Goal: Use online tool/utility: Utilize a website feature to perform a specific function

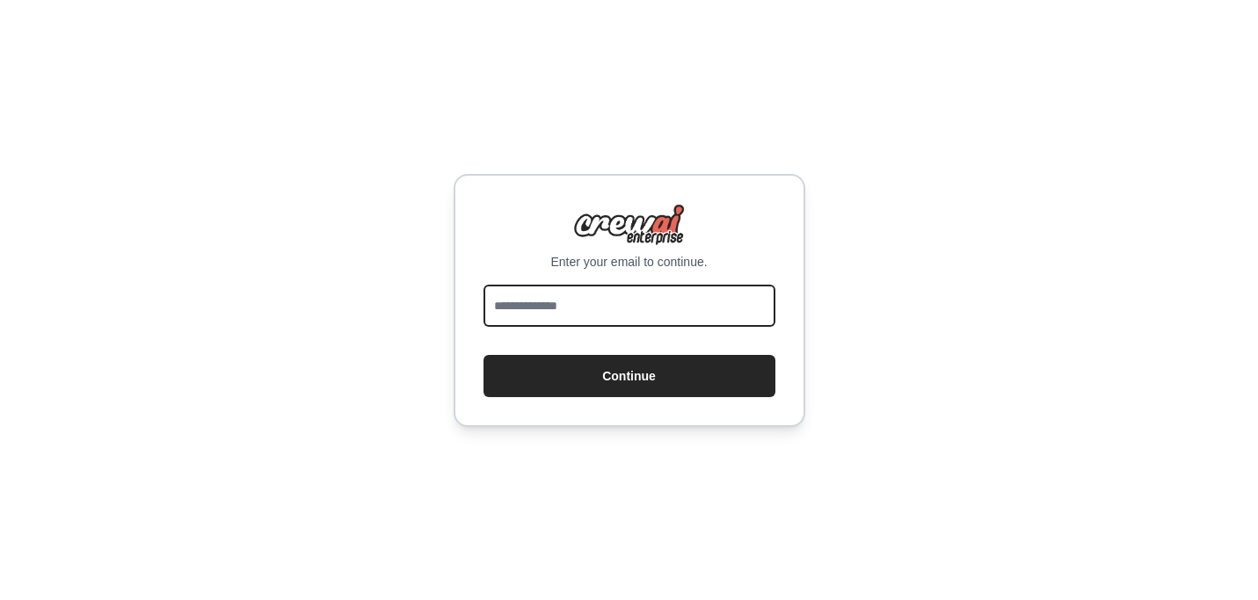
click at [659, 307] on input "email" at bounding box center [630, 306] width 292 height 42
type input "**********"
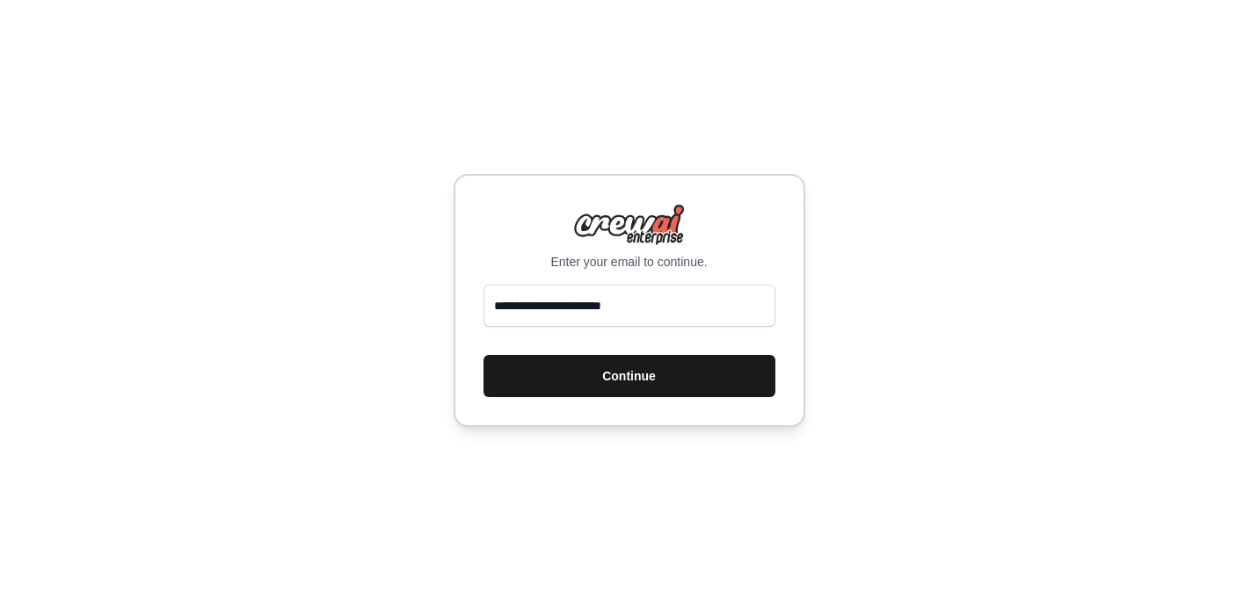
click at [651, 393] on button "Continue" at bounding box center [630, 376] width 292 height 42
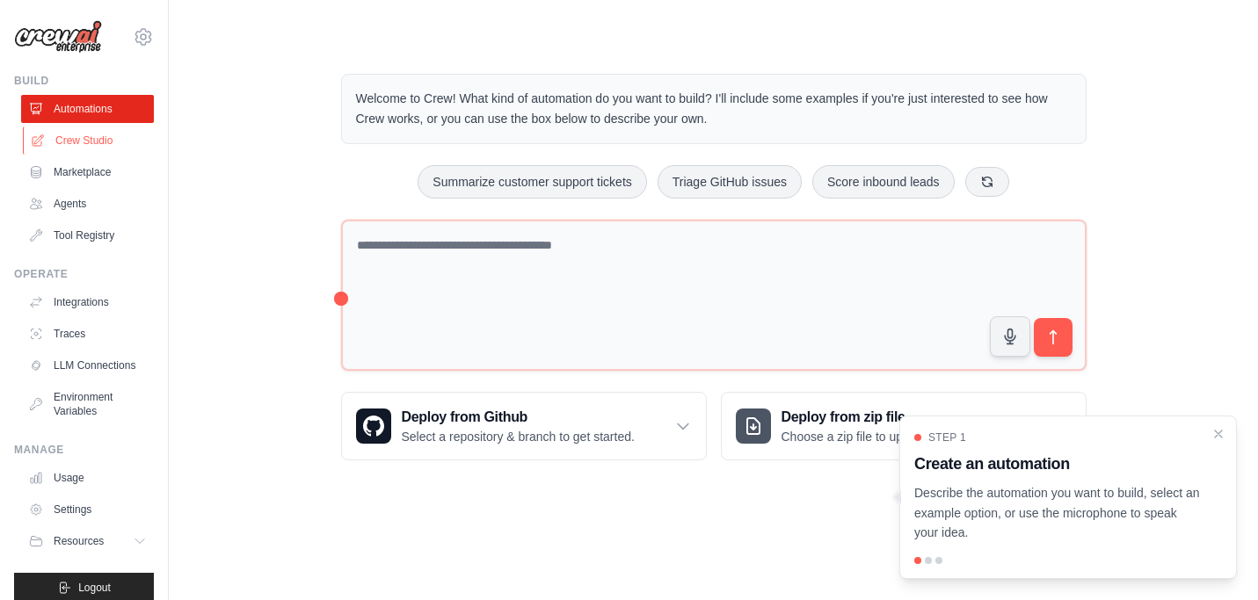
click at [81, 139] on link "Crew Studio" at bounding box center [89, 141] width 133 height 28
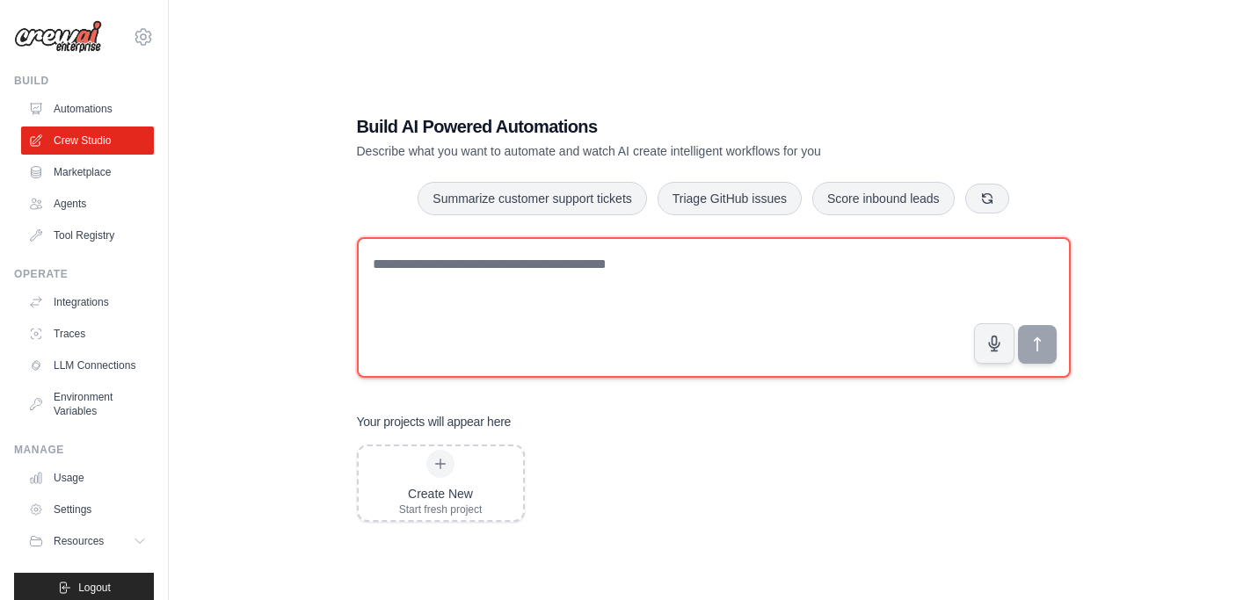
click at [647, 290] on textarea at bounding box center [714, 307] width 714 height 141
paste textarea "**********"
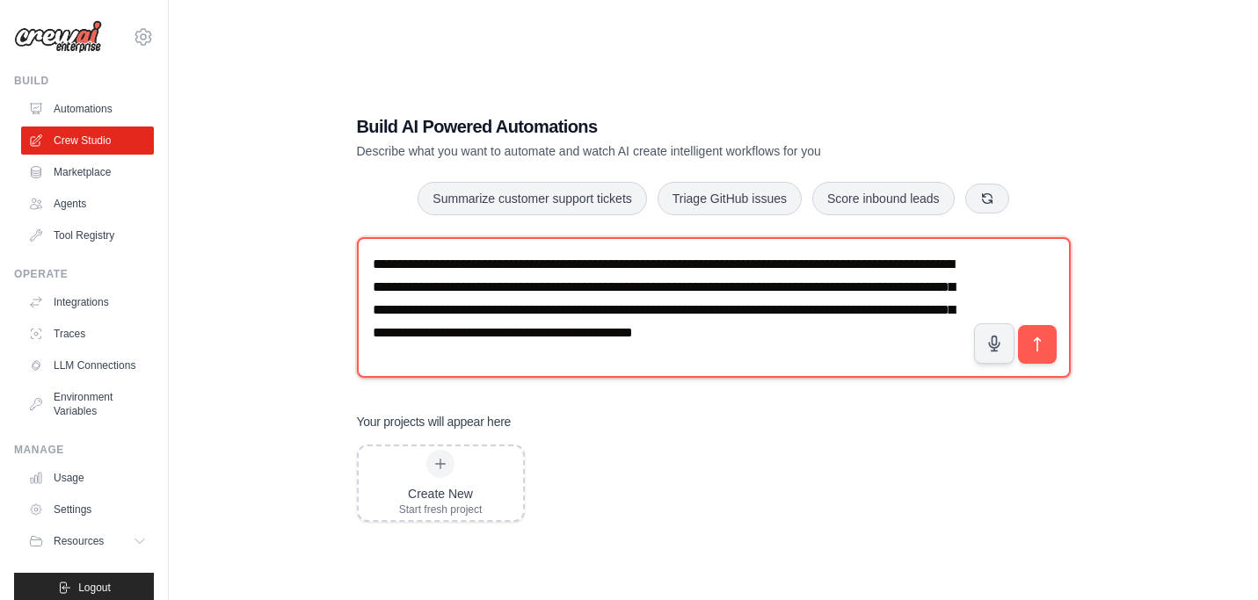
scroll to position [11, 0]
type textarea "**********"
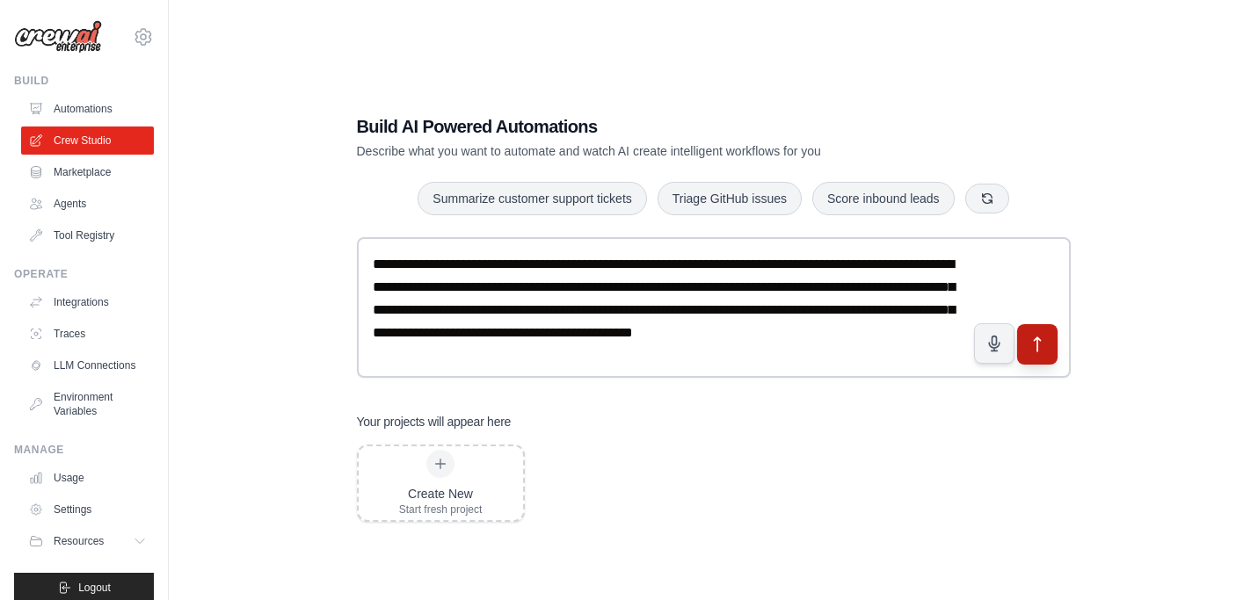
click at [1043, 346] on icon "submit" at bounding box center [1037, 344] width 18 height 18
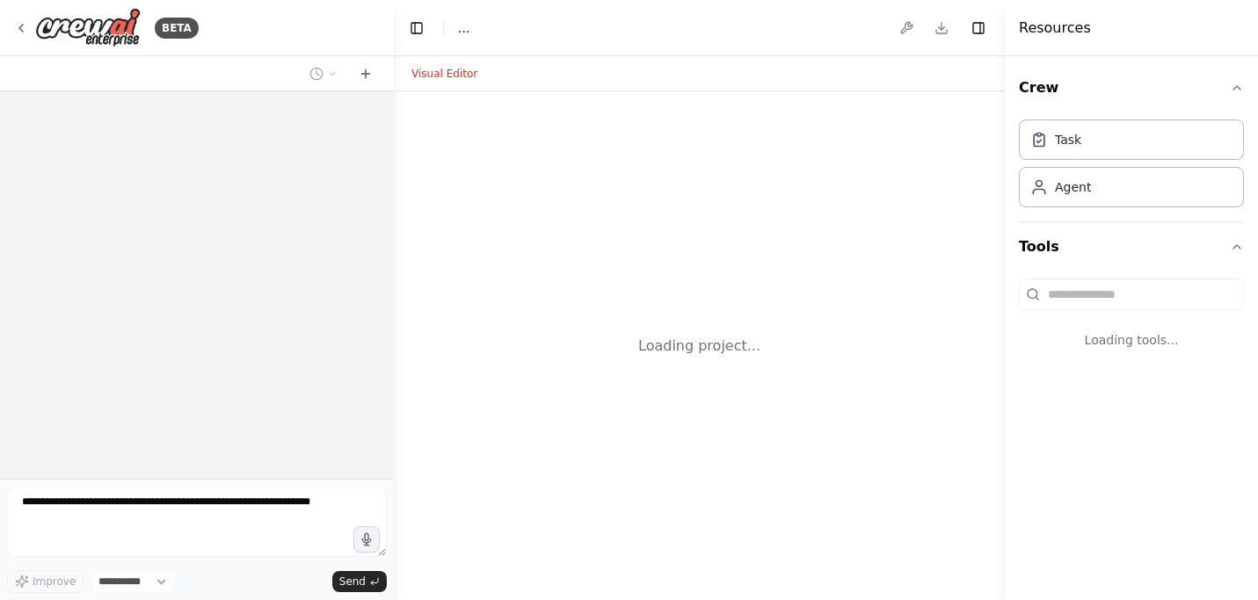
select select "****"
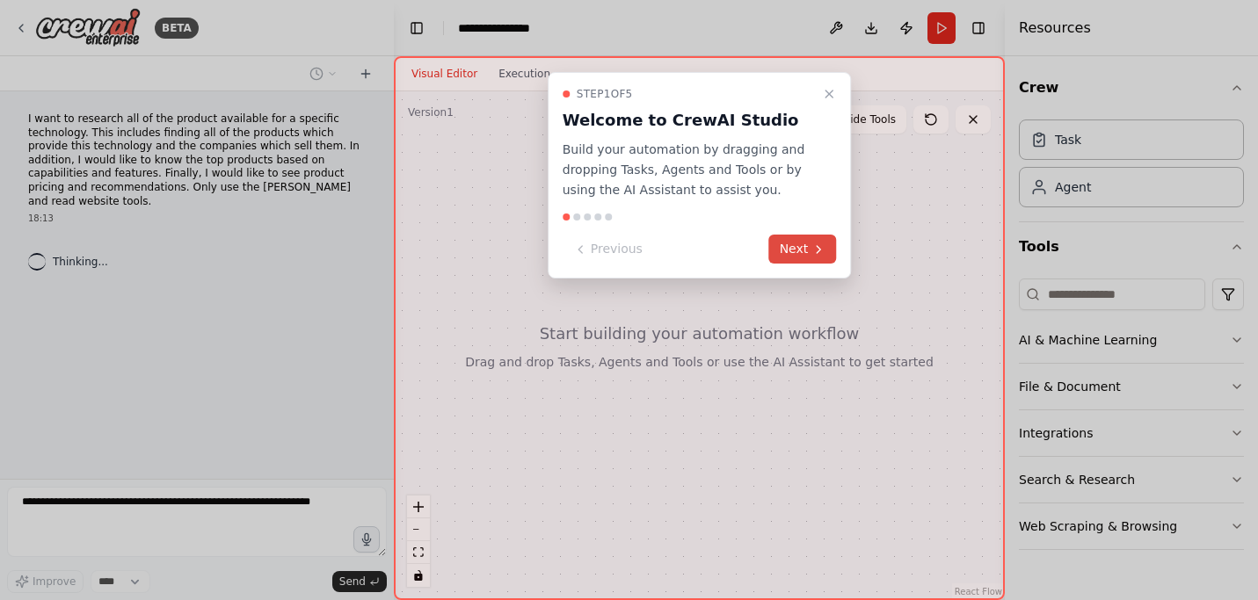
click at [816, 244] on icon at bounding box center [818, 250] width 14 height 14
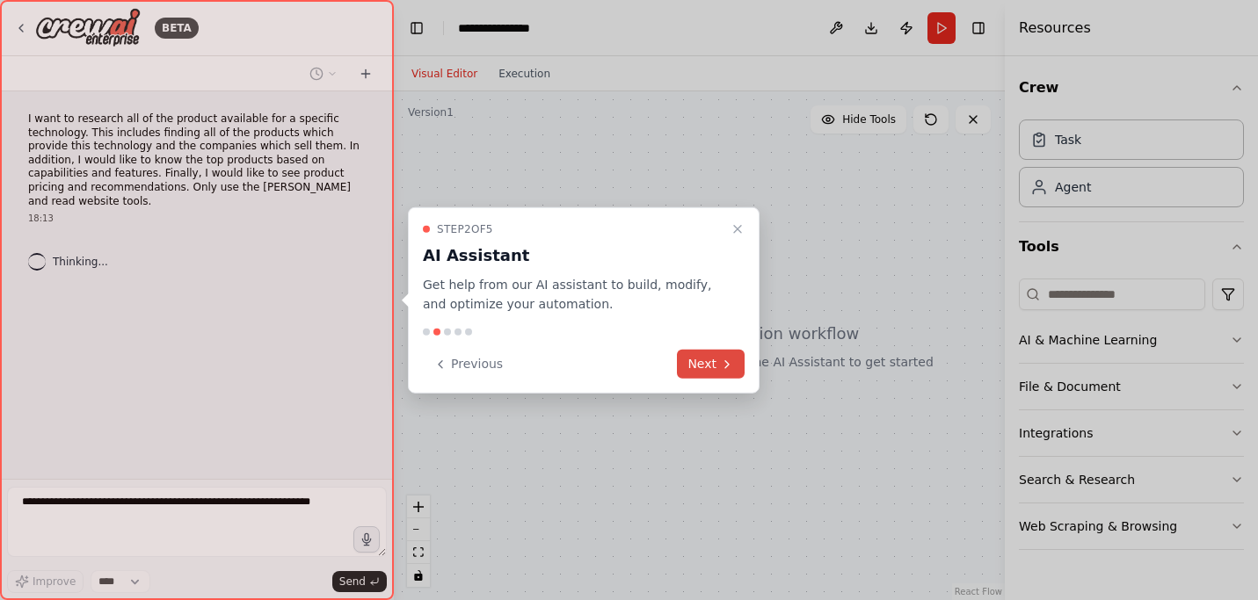
click at [721, 363] on icon at bounding box center [727, 364] width 14 height 14
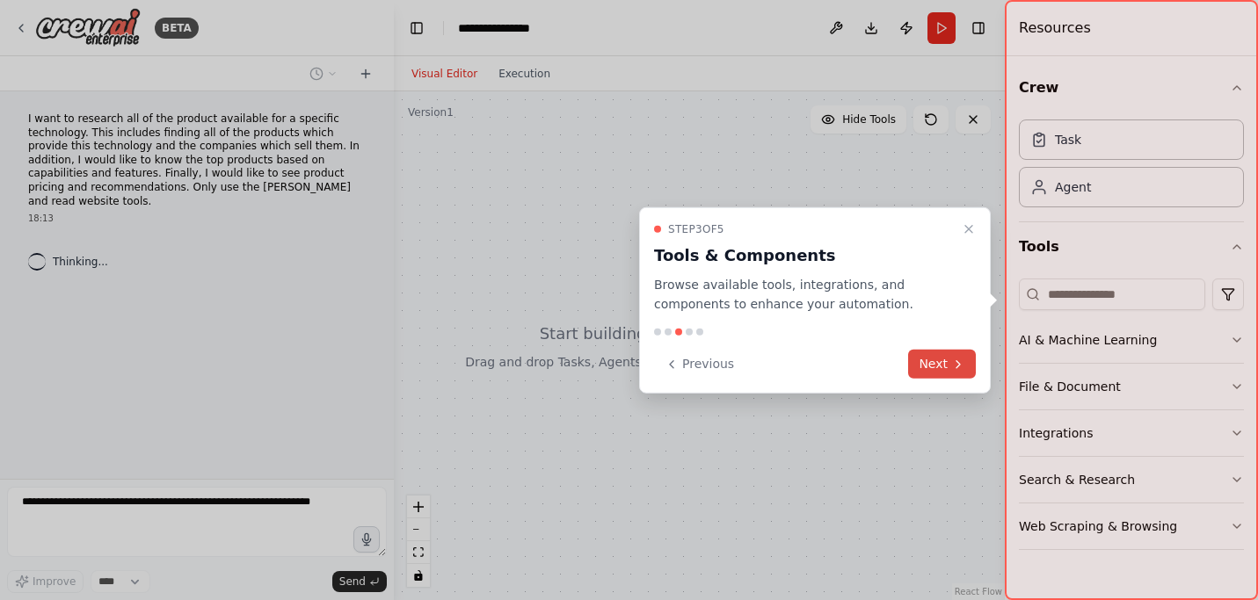
click at [931, 369] on button "Next" at bounding box center [942, 364] width 68 height 29
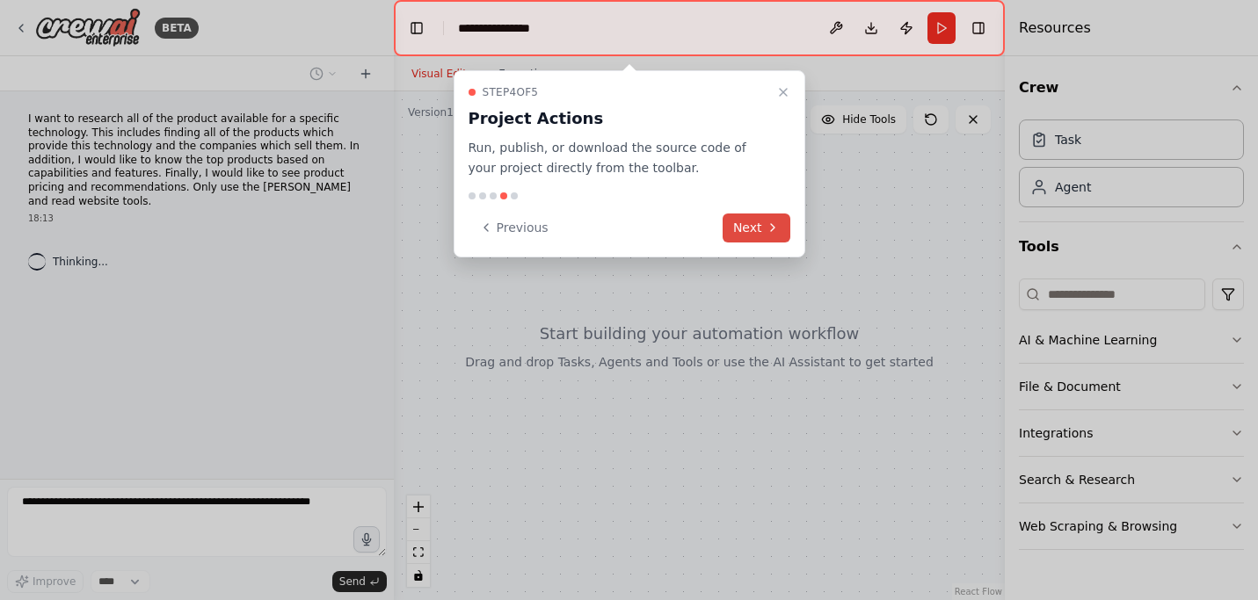
click at [752, 223] on button "Next" at bounding box center [757, 228] width 68 height 29
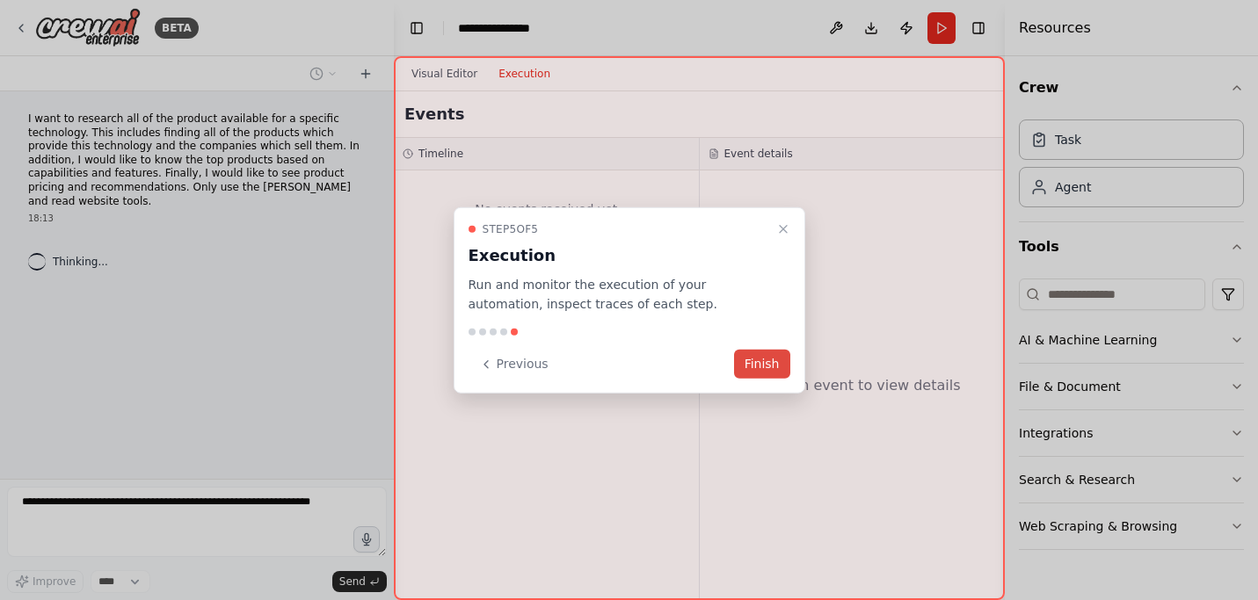
click at [757, 362] on button "Finish" at bounding box center [762, 364] width 56 height 29
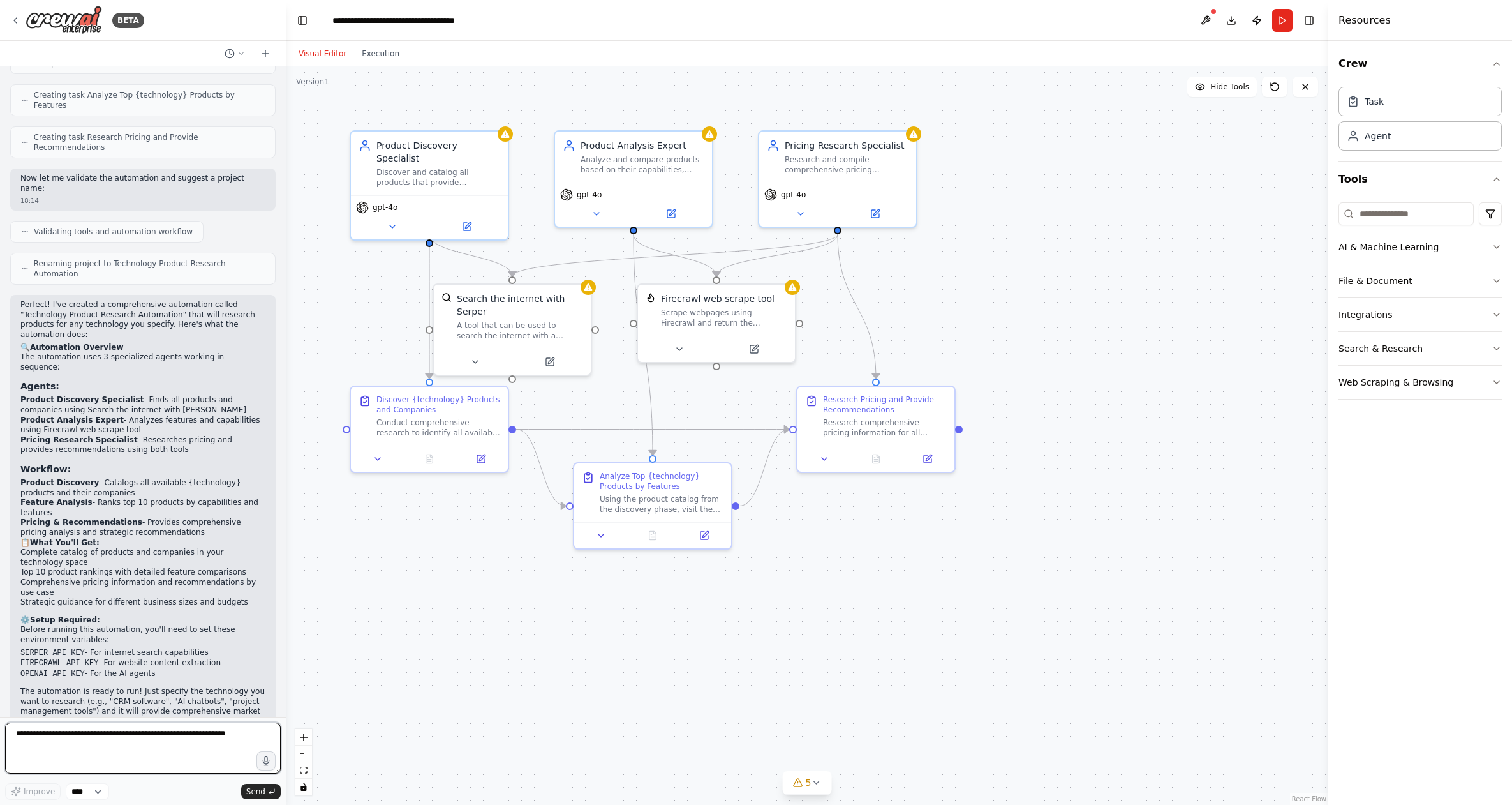
scroll to position [512, 0]
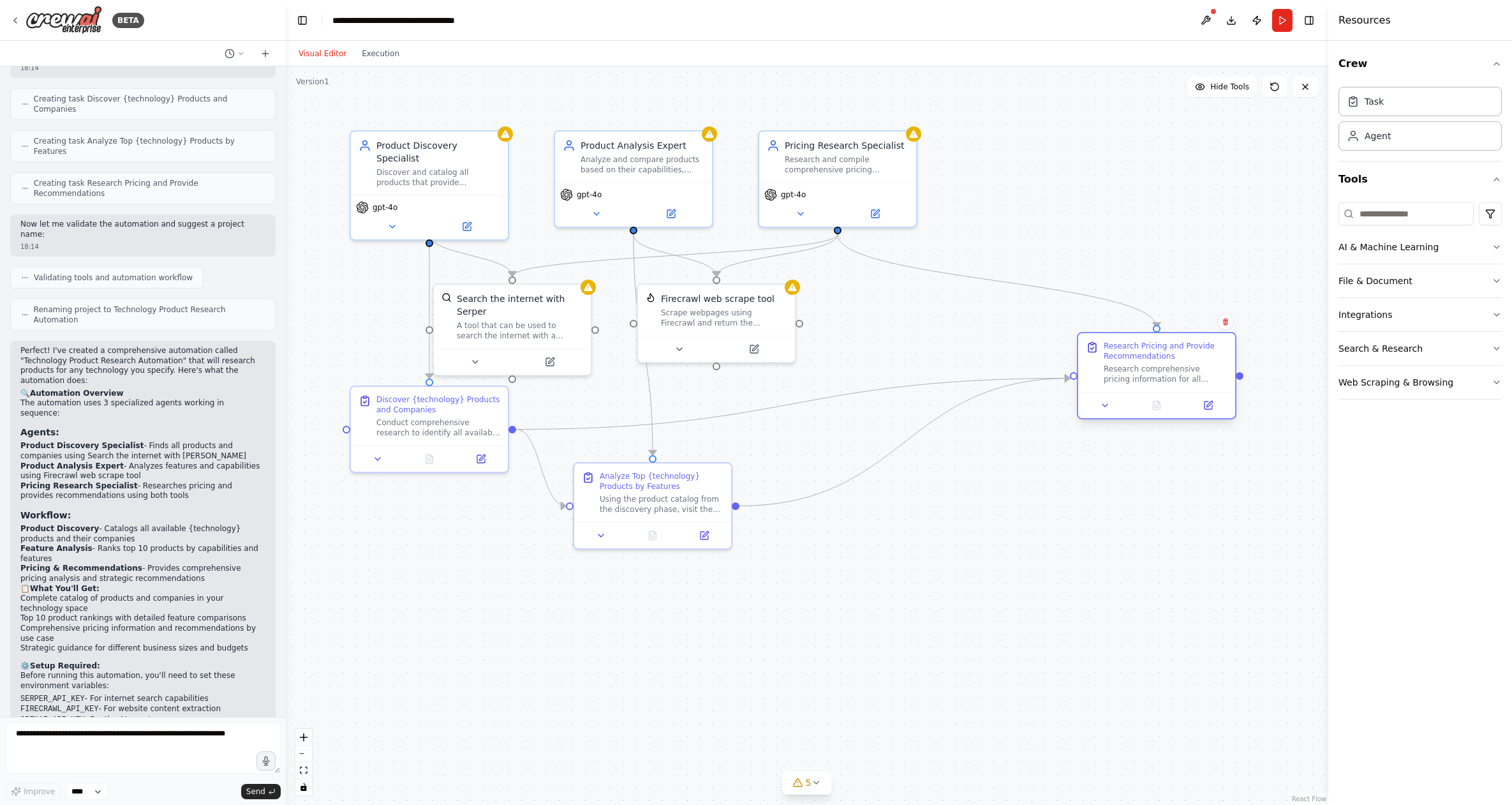
drag, startPoint x: 866, startPoint y: 411, endPoint x: 1142, endPoint y: 359, distance: 280.9
click at [912, 359] on div "Research Pricing and Provide Recommendations" at bounding box center [1165, 351] width 124 height 20
drag, startPoint x: 707, startPoint y: 333, endPoint x: 792, endPoint y: 346, distance: 86.0
click at [792, 346] on div "Firecrawl web scrape tool Scrape webpages using Firecrawl and return the conten…" at bounding box center [812, 333] width 160 height 80
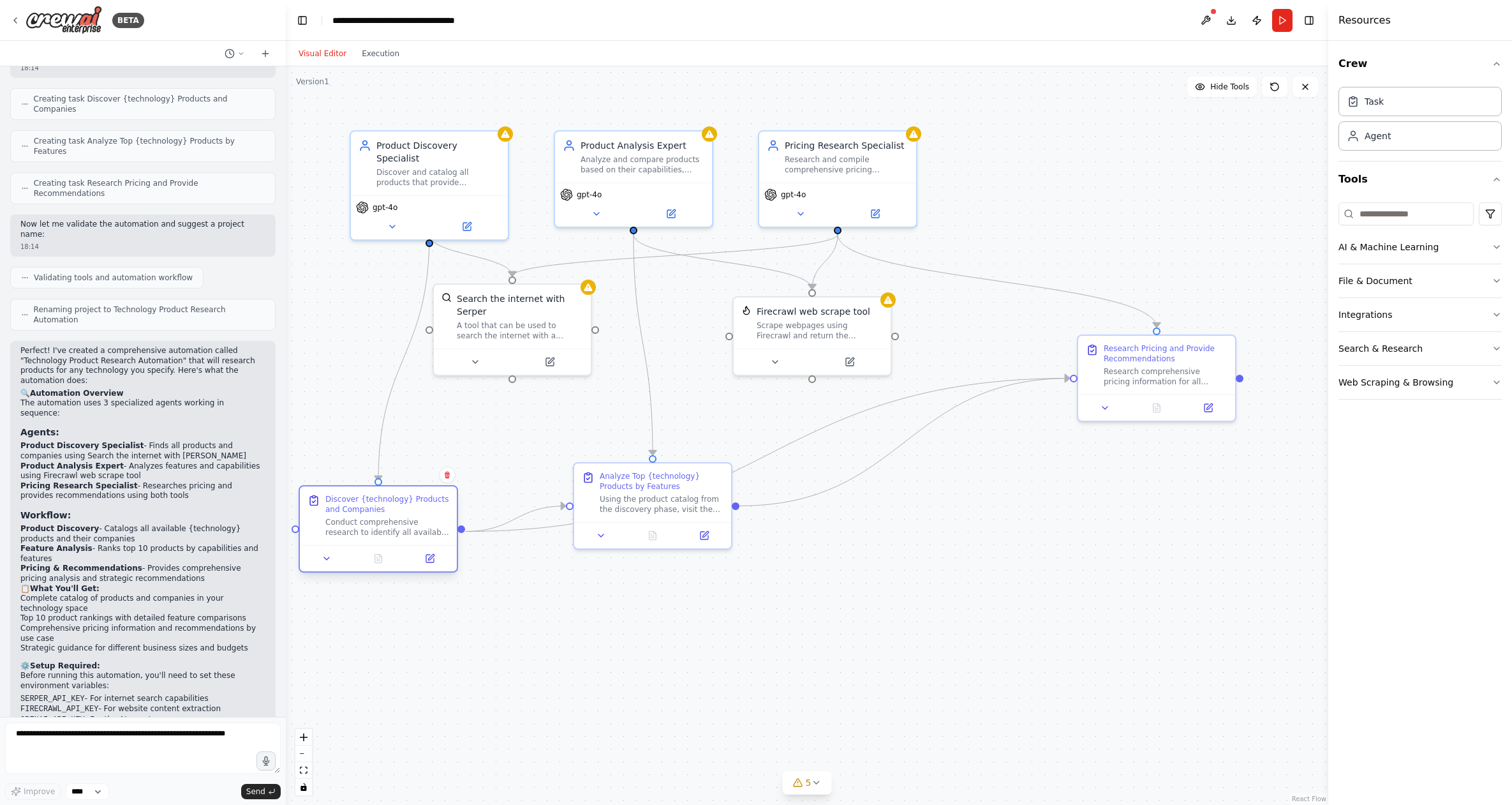
drag, startPoint x: 433, startPoint y: 417, endPoint x: 429, endPoint y: 467, distance: 50.2
click at [379, 436] on div "Conduct comprehensive research to identify all available products that provide …" at bounding box center [387, 530] width 124 height 20
drag, startPoint x: 541, startPoint y: 312, endPoint x: 554, endPoint y: 353, distance: 43.0
click at [554, 354] on div "Search the internet with Serper" at bounding box center [539, 353] width 126 height 25
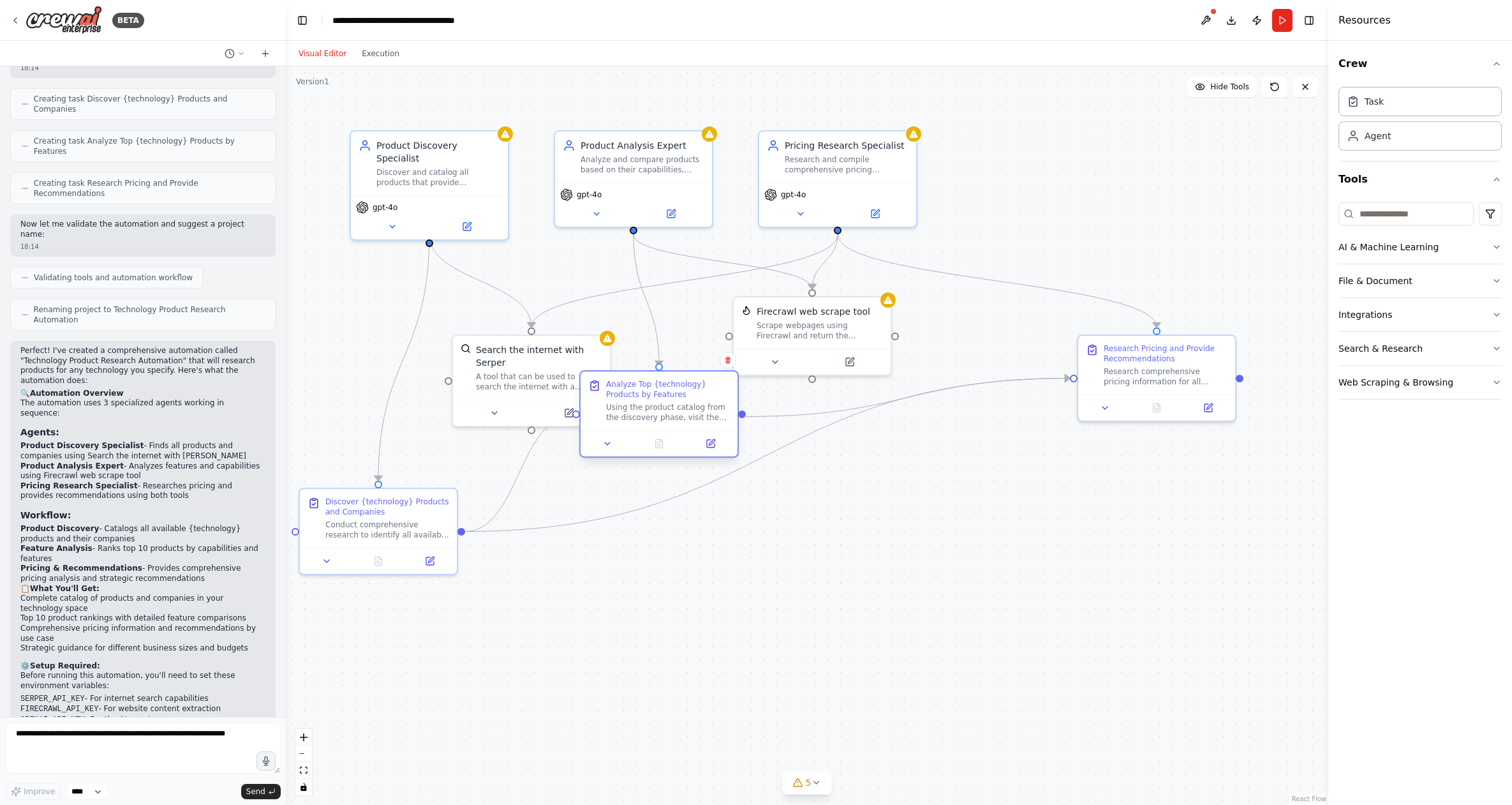
drag, startPoint x: 744, startPoint y: 553, endPoint x: 683, endPoint y: 399, distance: 165.6
click at [683, 399] on div "Analyze Top {technology} Products by Features Using the product catalog from th…" at bounding box center [667, 401] width 124 height 44
drag, startPoint x: 408, startPoint y: 542, endPoint x: 422, endPoint y: 689, distance: 147.7
click at [411, 436] on div "Conduct comprehensive research to identify all available products that provide …" at bounding box center [387, 706] width 124 height 20
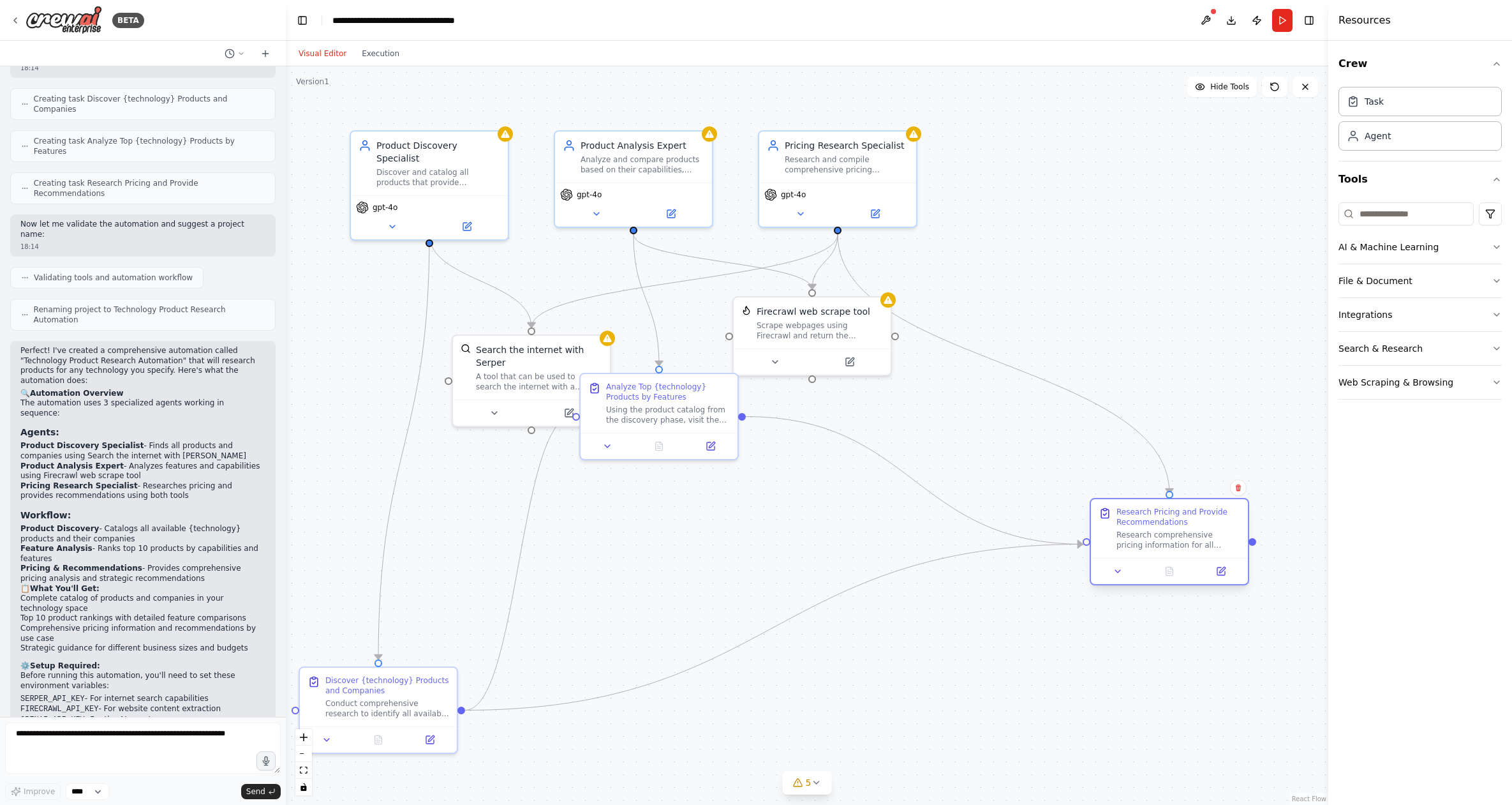
drag, startPoint x: 1169, startPoint y: 369, endPoint x: 1045, endPoint y: 488, distance: 171.9
click at [912, 436] on div "Research Pricing and Provide Recommendations Research comprehensive pricing inf…" at bounding box center [1178, 531] width 124 height 44
drag, startPoint x: 695, startPoint y: 449, endPoint x: 747, endPoint y: 451, distance: 52.0
click at [715, 436] on div "Analyze Top {technology} Products by Features" at bounding box center [693, 494] width 124 height 20
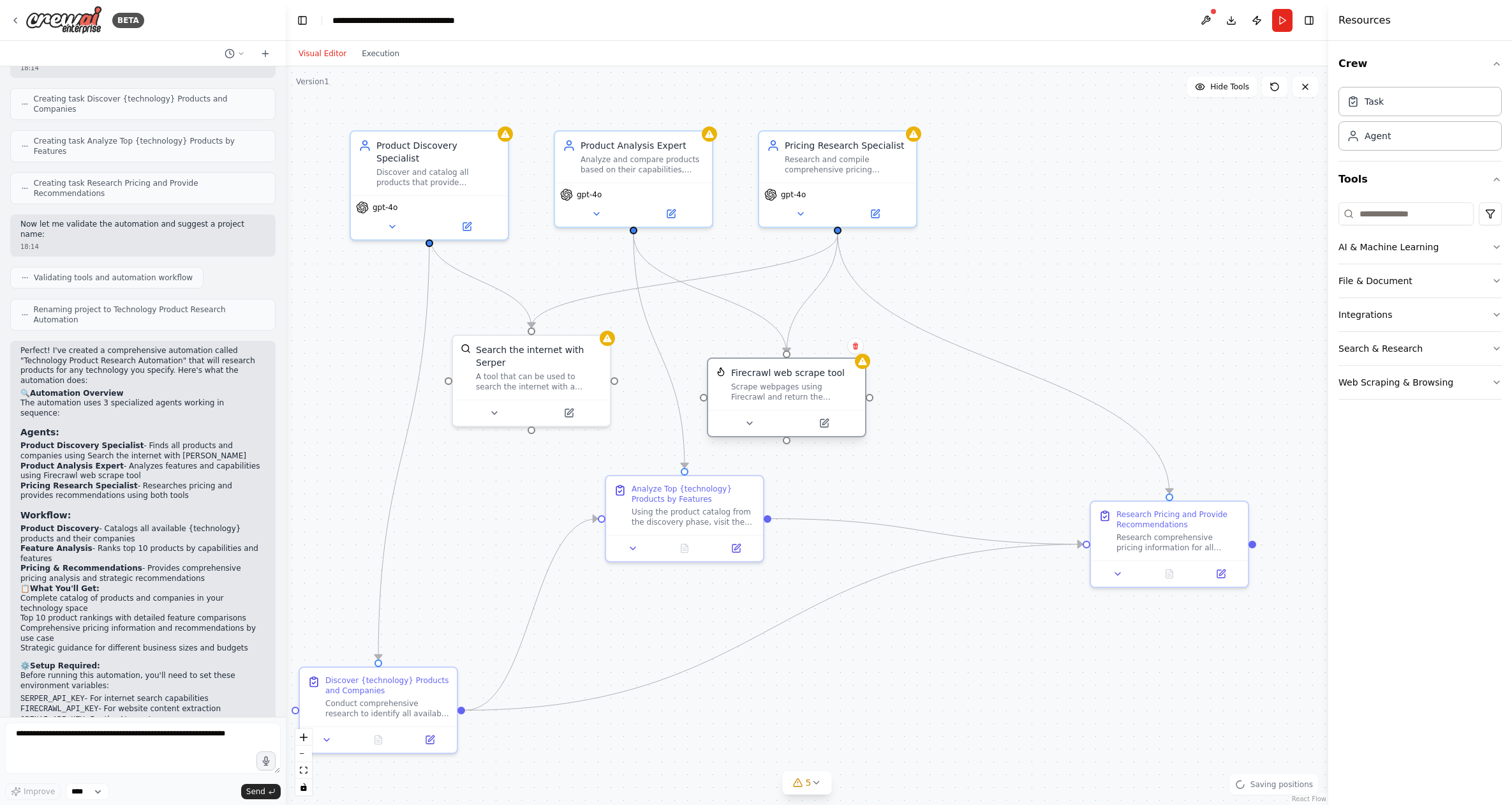
drag, startPoint x: 837, startPoint y: 320, endPoint x: 806, endPoint y: 383, distance: 70.2
click at [808, 382] on div "Scrape webpages using Firecrawl and return the contents" at bounding box center [794, 392] width 126 height 20
drag, startPoint x: 418, startPoint y: 682, endPoint x: 474, endPoint y: 591, distance: 106.9
click at [467, 436] on div "Discover {technology} Products and Companies" at bounding box center [438, 594] width 124 height 20
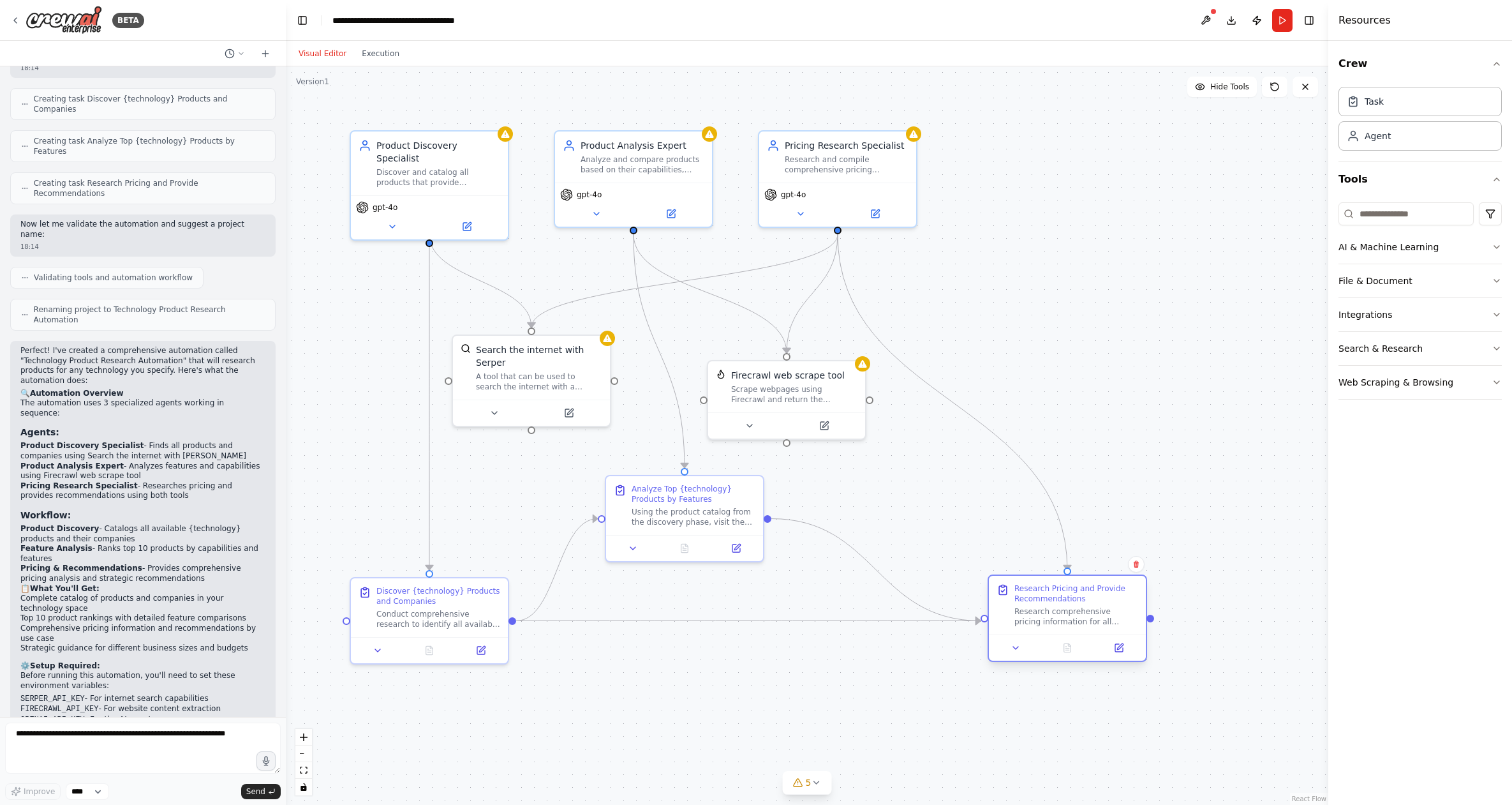
drag, startPoint x: 1145, startPoint y: 544, endPoint x: 1034, endPoint y: 613, distance: 130.7
click at [912, 436] on div "Research comprehensive pricing information for all {technology} products identi…" at bounding box center [1076, 616] width 124 height 20
click at [712, 132] on icon at bounding box center [710, 131] width 10 height 10
click at [912, 20] on button "Run" at bounding box center [1282, 20] width 20 height 23
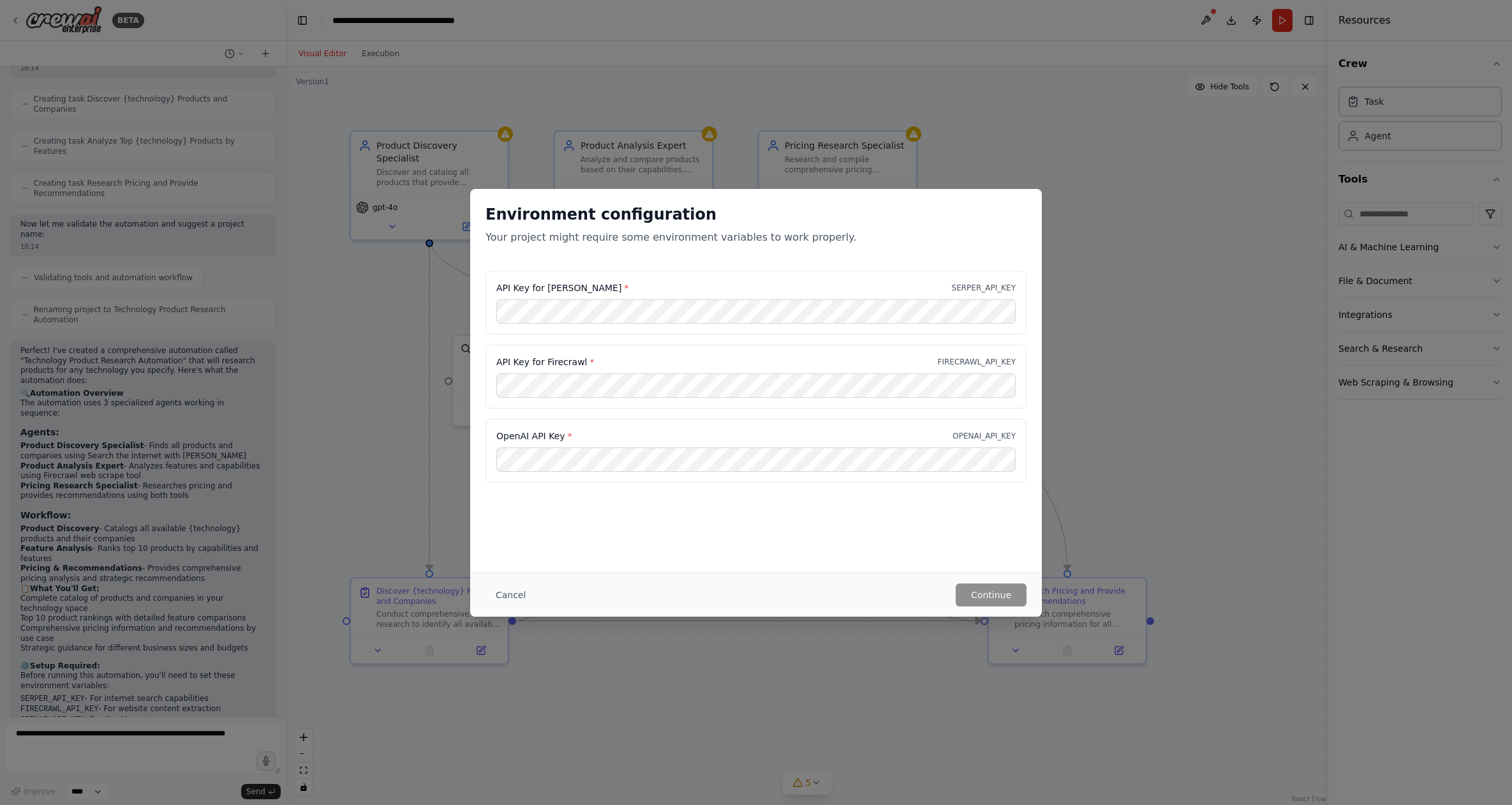
click at [374, 377] on div "Environment configuration Your project might require some environment variables…" at bounding box center [756, 402] width 1512 height 805
click at [517, 436] on button "Cancel" at bounding box center [510, 595] width 50 height 23
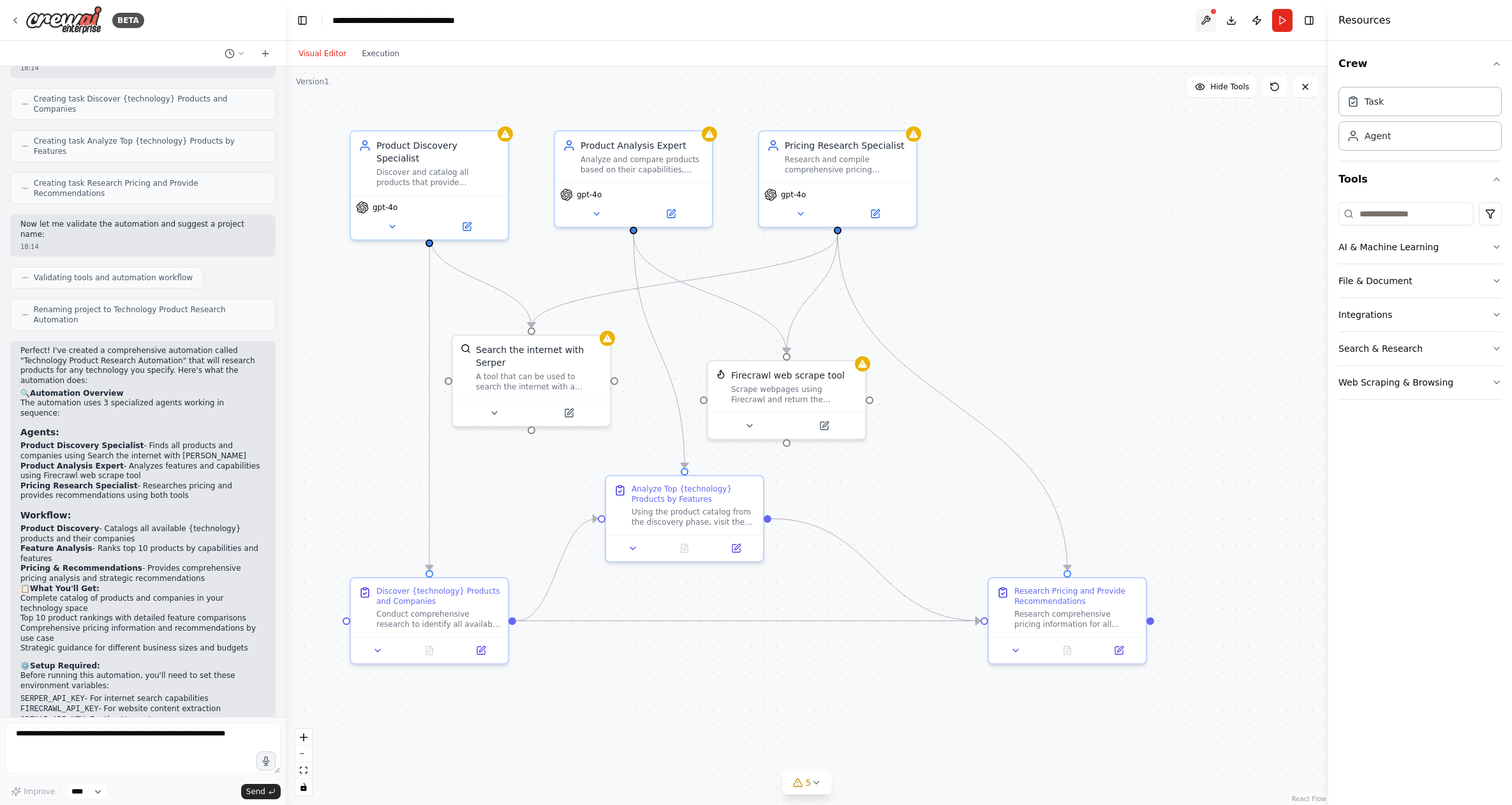
click at [912, 20] on button at bounding box center [1206, 20] width 20 height 23
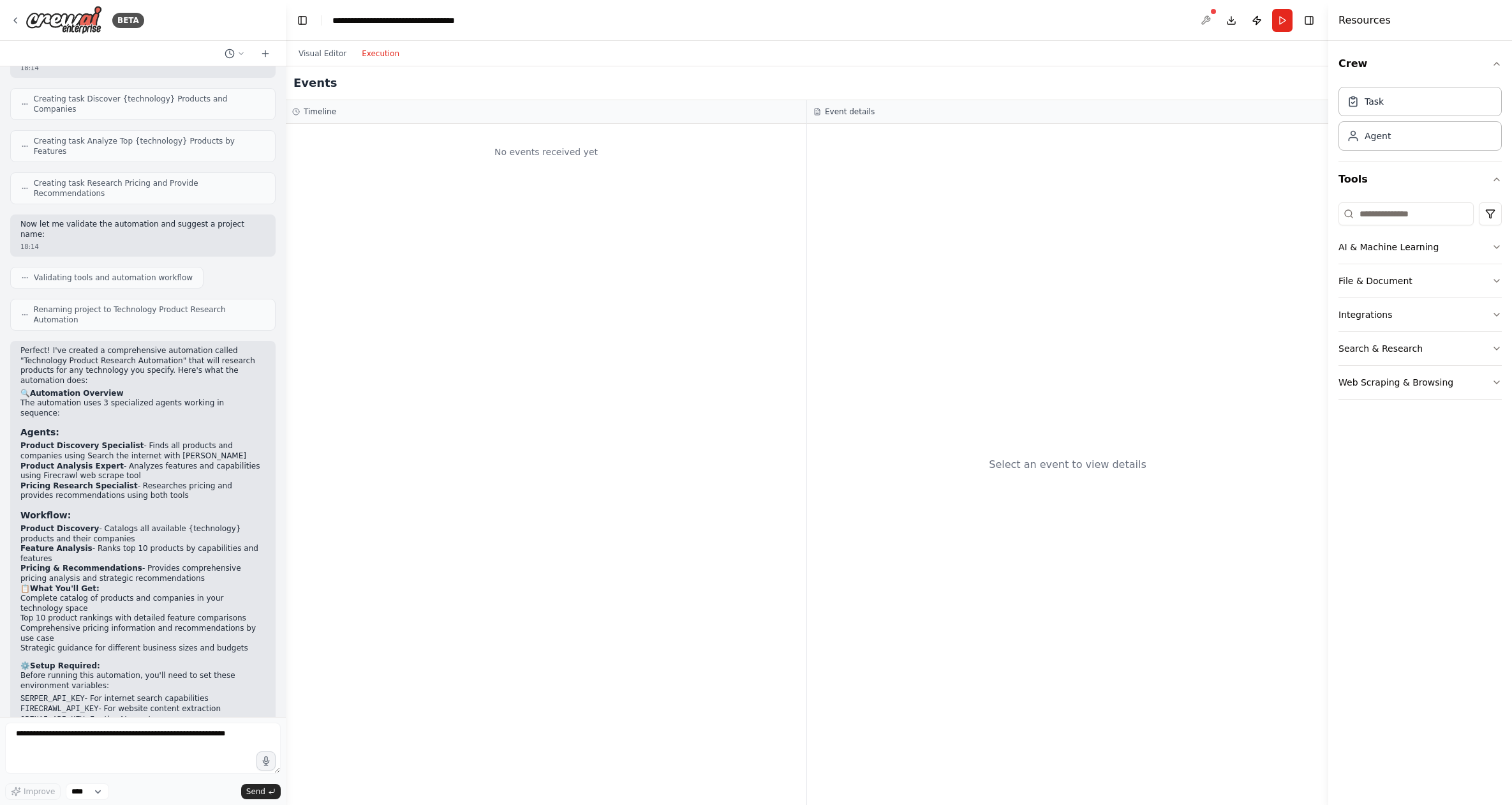
click at [387, 56] on button "Execution" at bounding box center [380, 53] width 53 height 15
click at [319, 46] on button "Visual Editor" at bounding box center [322, 53] width 63 height 15
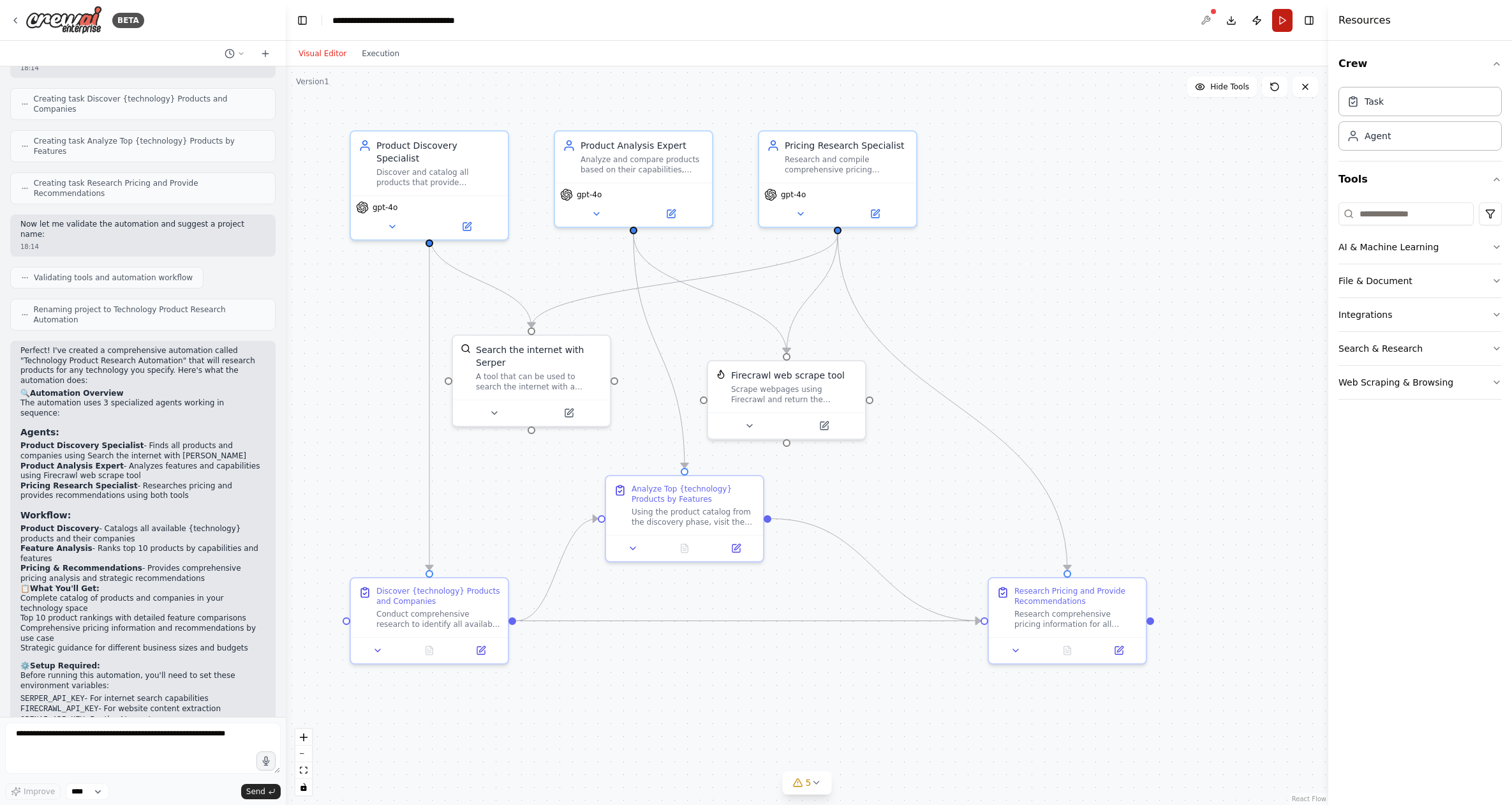
drag, startPoint x: 1285, startPoint y: 19, endPoint x: 1199, endPoint y: 83, distance: 107.2
click at [912, 19] on button "Run" at bounding box center [1282, 20] width 20 height 23
click at [388, 57] on button "Execution" at bounding box center [380, 53] width 53 height 15
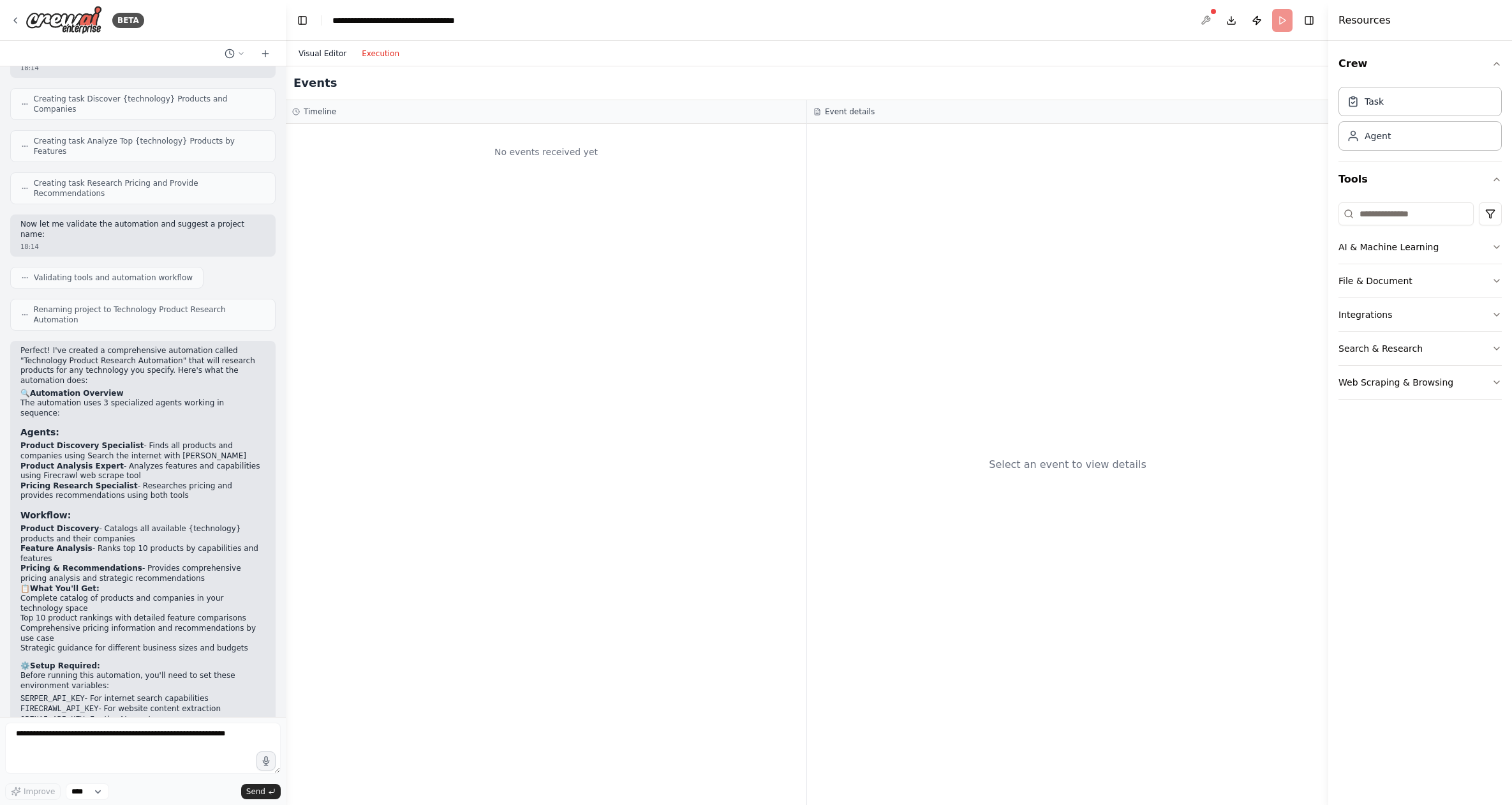
click at [322, 55] on button "Visual Editor" at bounding box center [322, 53] width 63 height 15
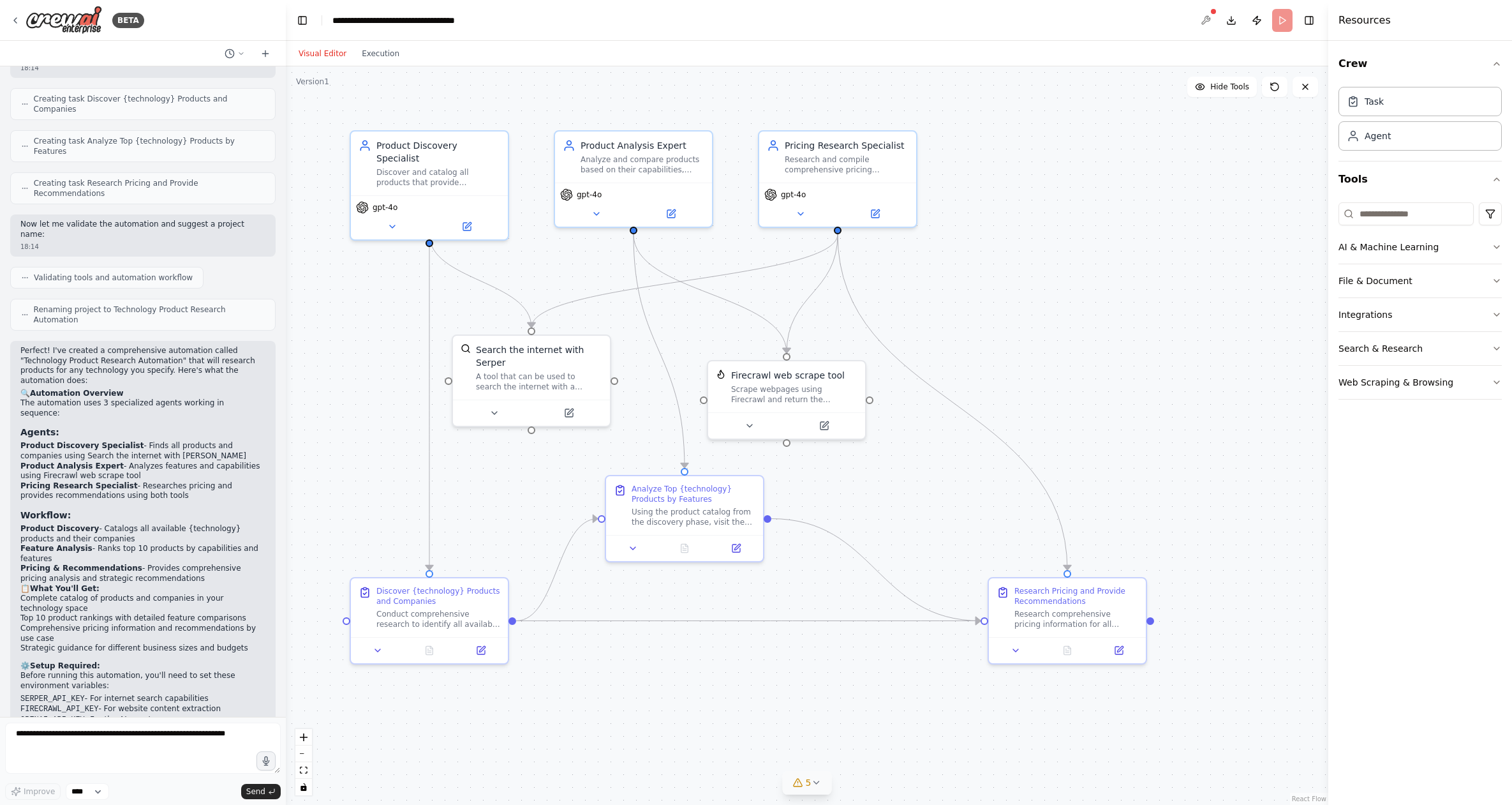
click at [817, 436] on icon at bounding box center [815, 782] width 10 height 10
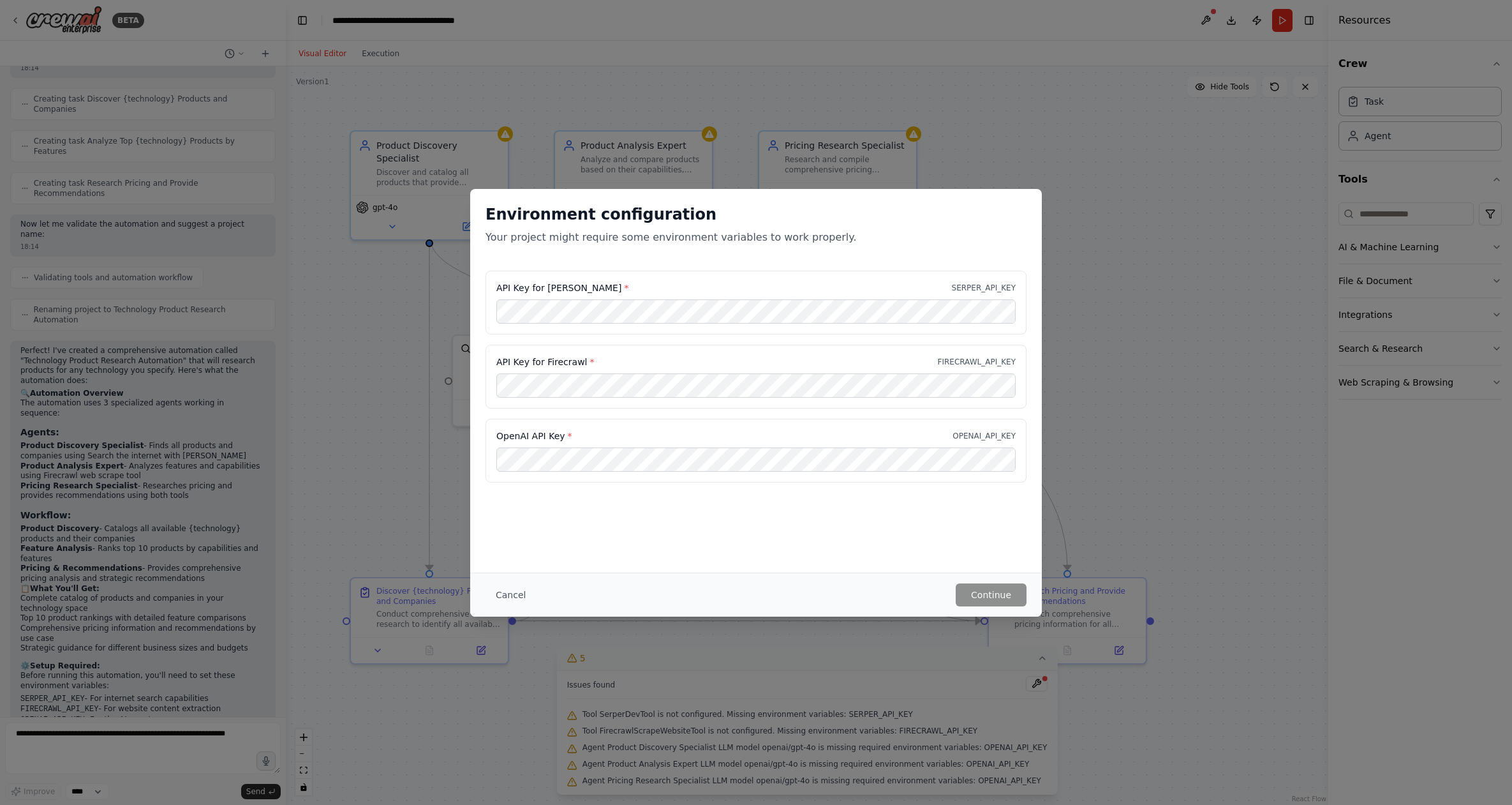
click at [433, 253] on div "Environment configuration Your project might require some environment variables…" at bounding box center [756, 402] width 1512 height 805
click at [500, 436] on button "Cancel" at bounding box center [510, 595] width 50 height 23
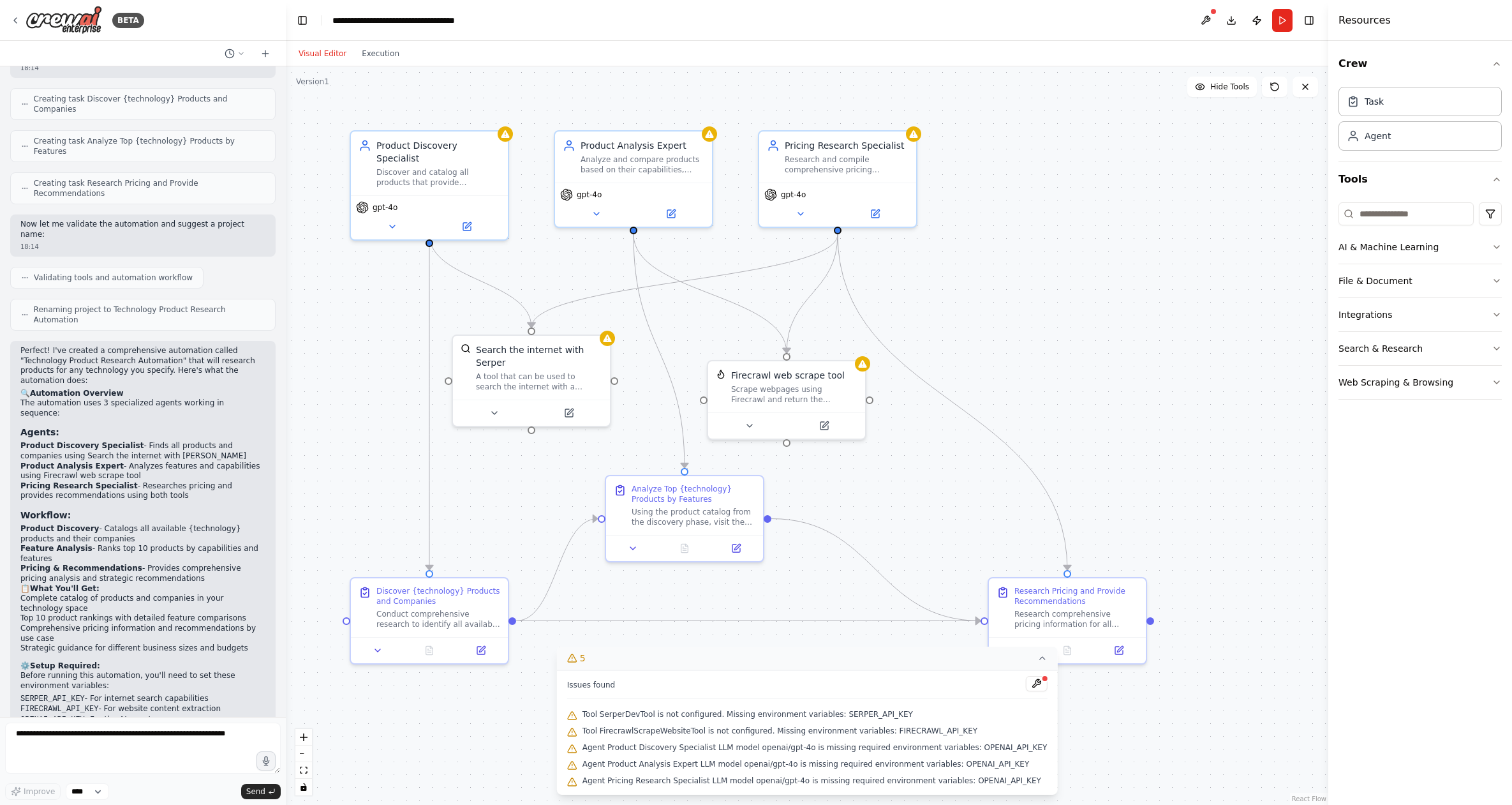
click at [912, 20] on h4 "Resources" at bounding box center [1364, 20] width 52 height 15
click at [912, 17] on h4 "Resources" at bounding box center [1364, 20] width 52 height 15
click at [912, 22] on button "Toggle Right Sidebar" at bounding box center [1309, 20] width 18 height 18
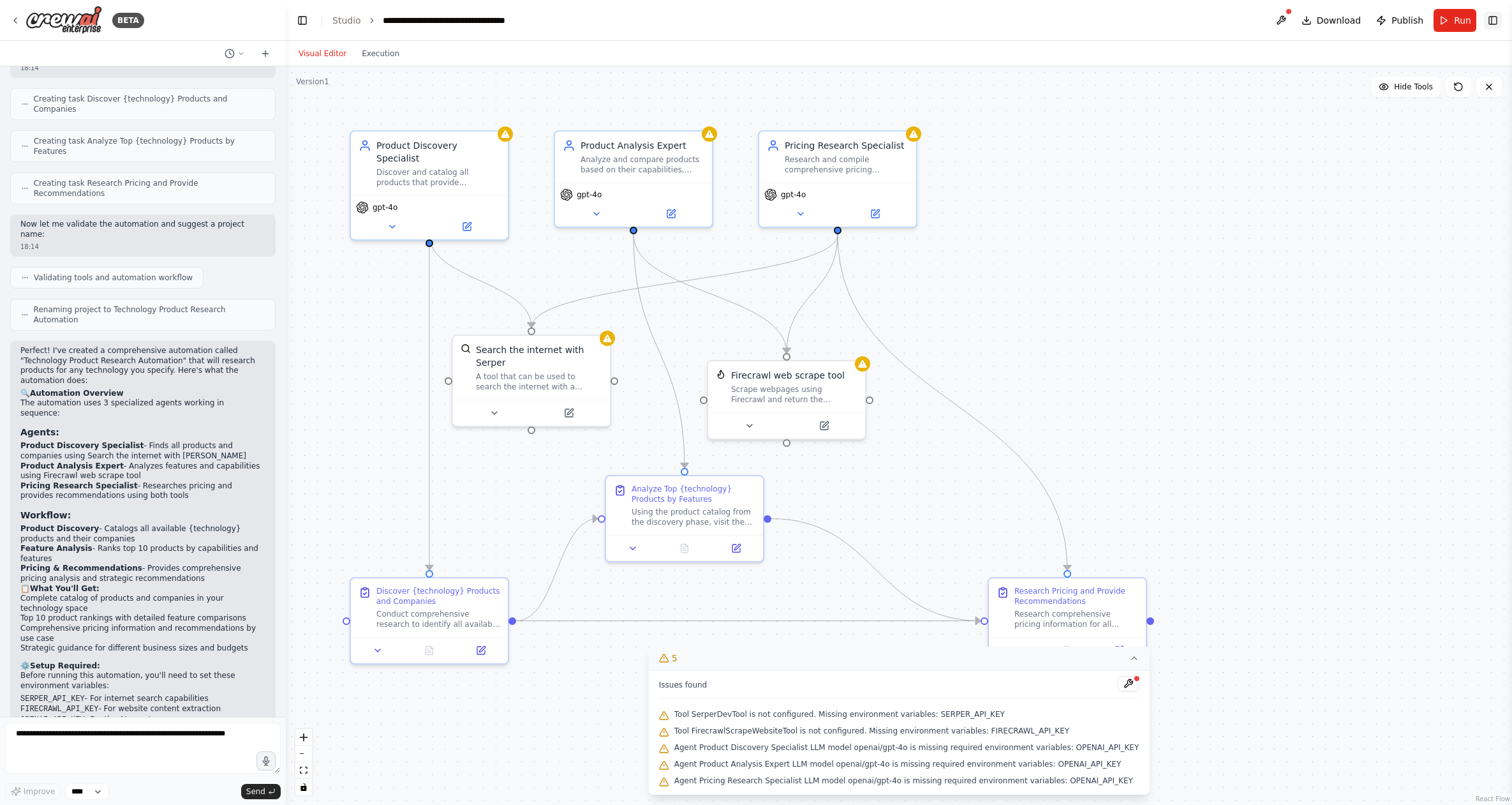
click at [912, 22] on button "Toggle Right Sidebar" at bounding box center [1492, 20] width 18 height 18
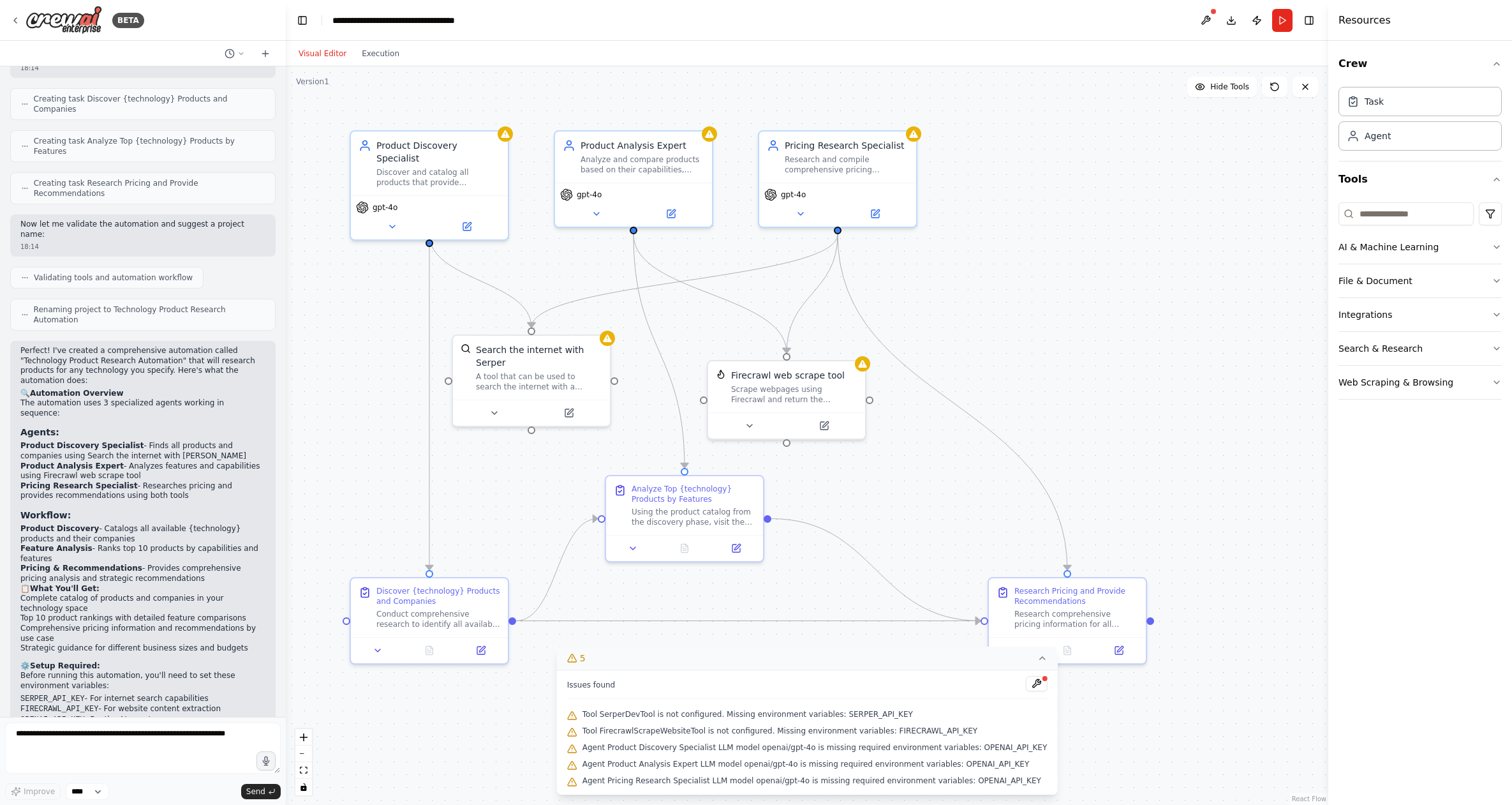
click at [912, 22] on h4 "Resources" at bounding box center [1364, 20] width 52 height 15
click at [912, 18] on h4 "Resources" at bounding box center [1364, 20] width 52 height 15
click at [912, 17] on button "Run" at bounding box center [1282, 20] width 20 height 23
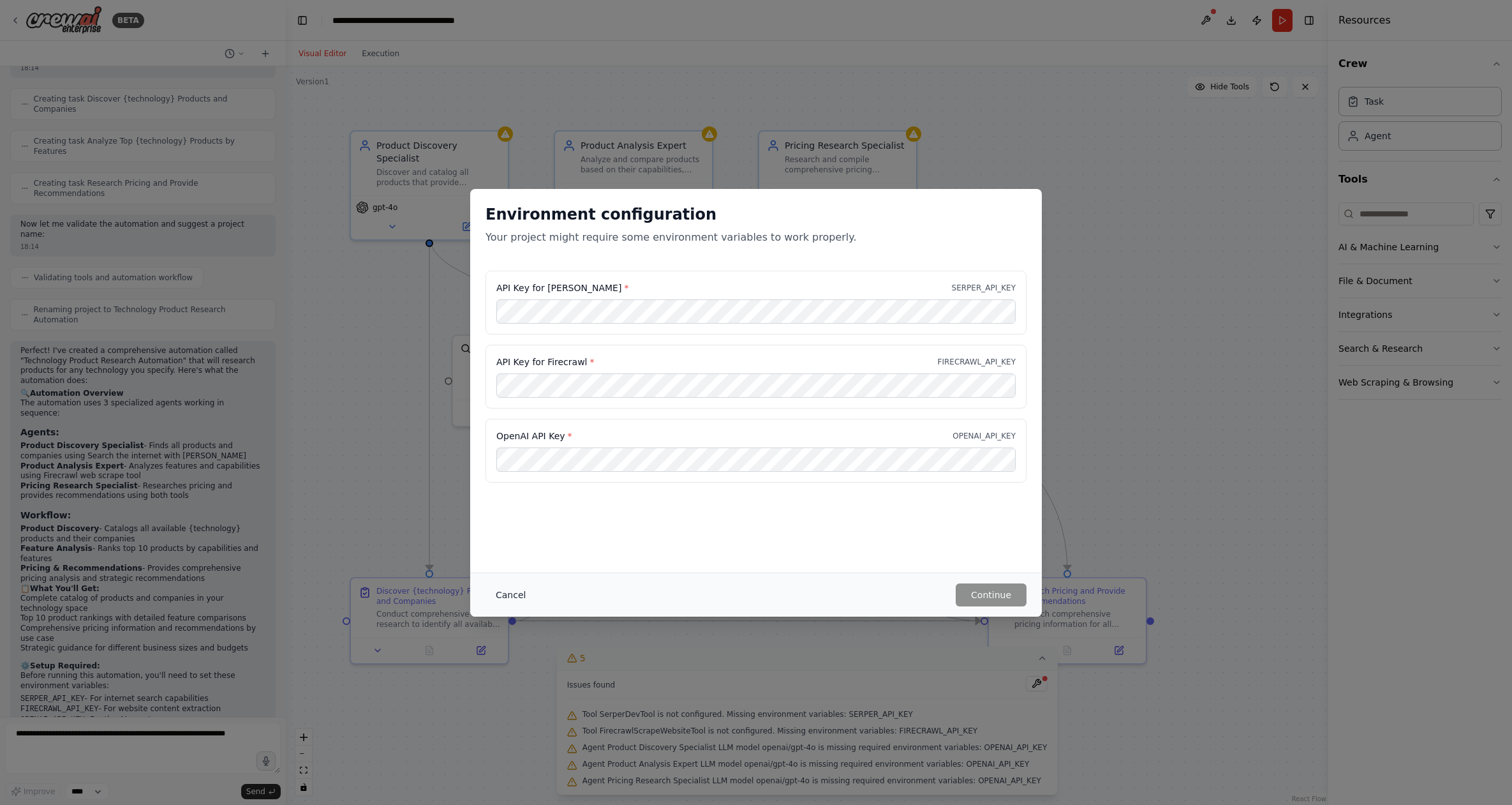
click at [514, 436] on button "Cancel" at bounding box center [510, 595] width 50 height 23
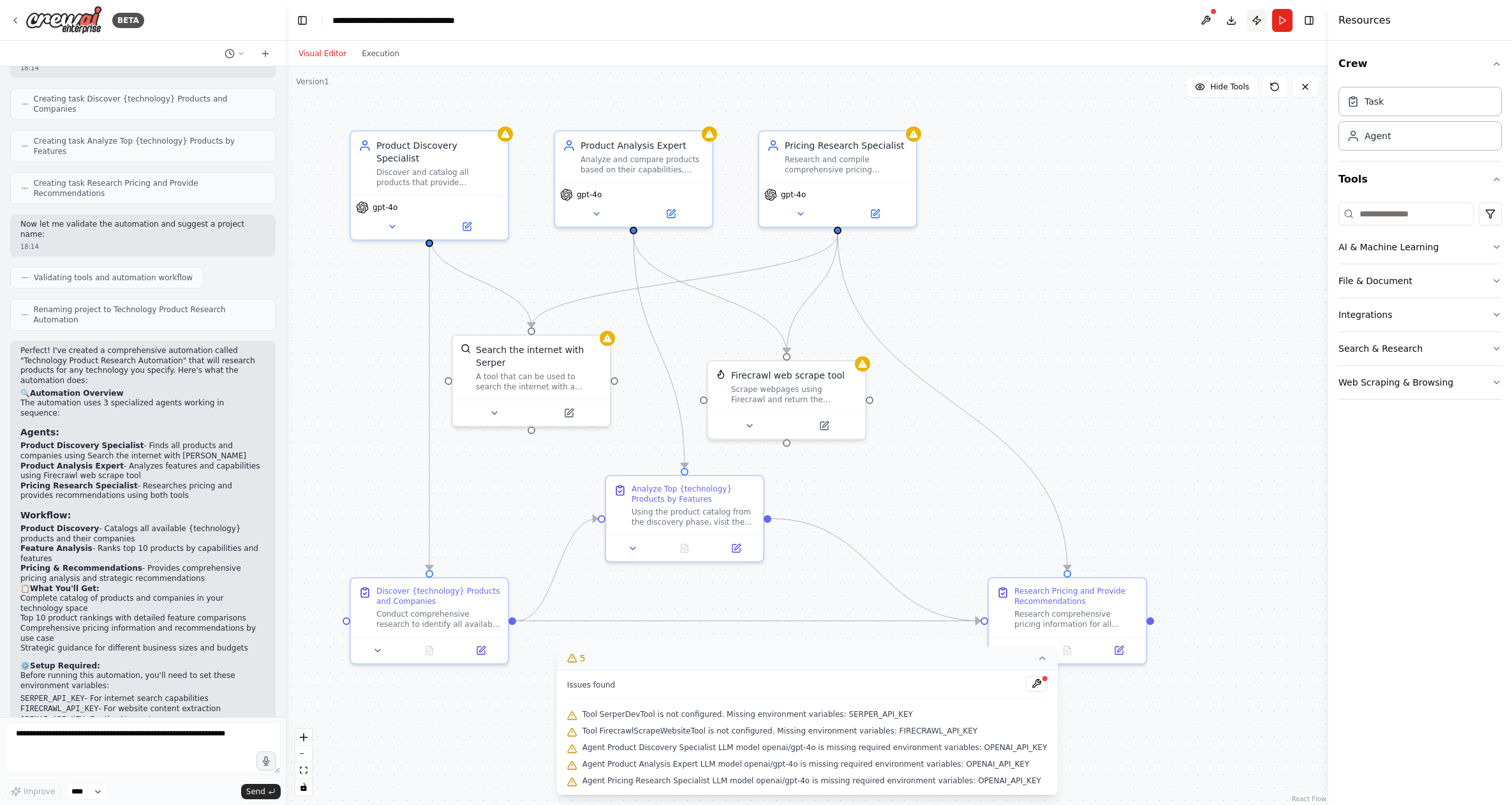
click at [912, 22] on button "Publish" at bounding box center [1257, 20] width 20 height 23
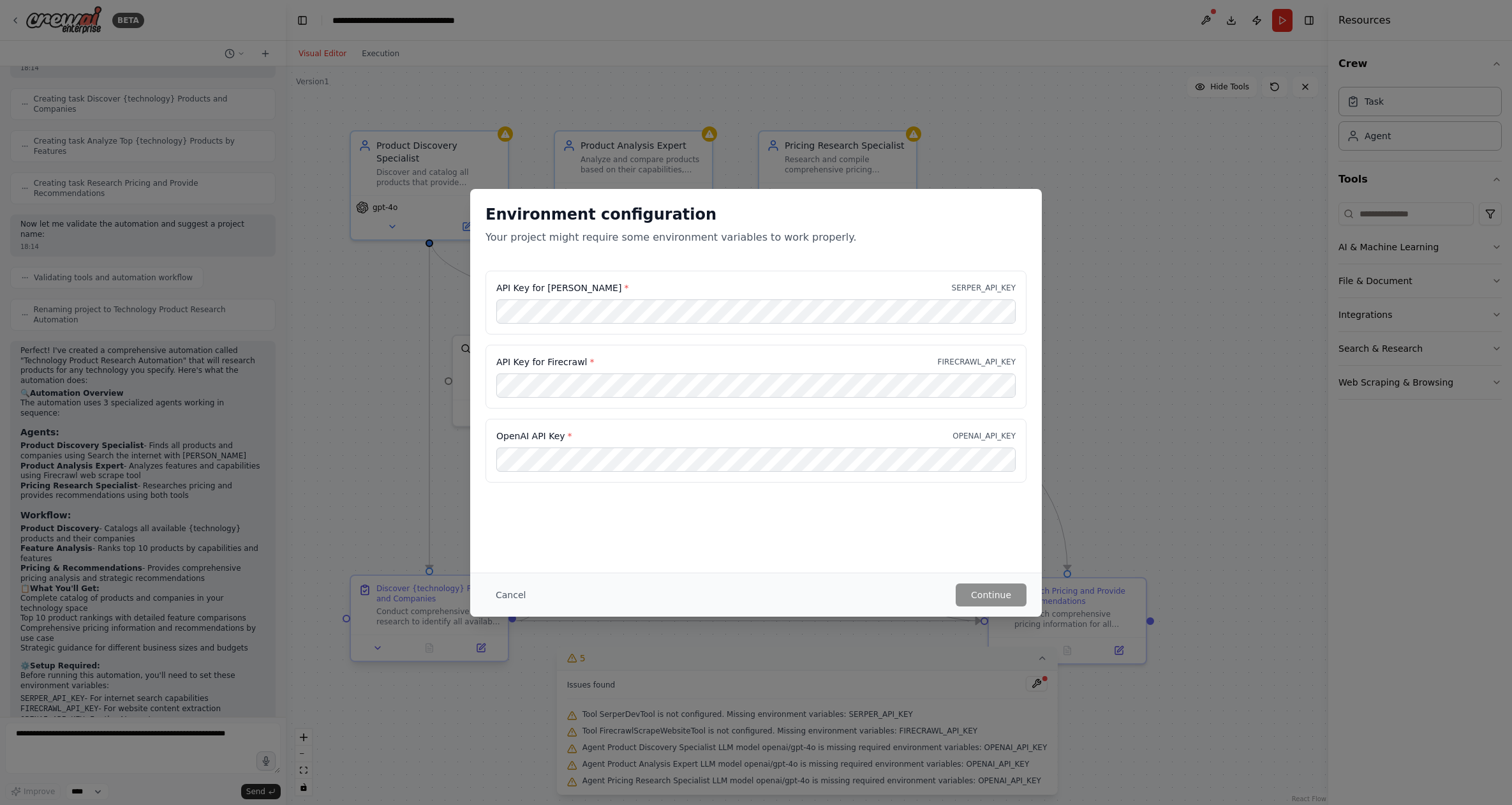
click at [496, 436] on button "Cancel" at bounding box center [510, 595] width 50 height 23
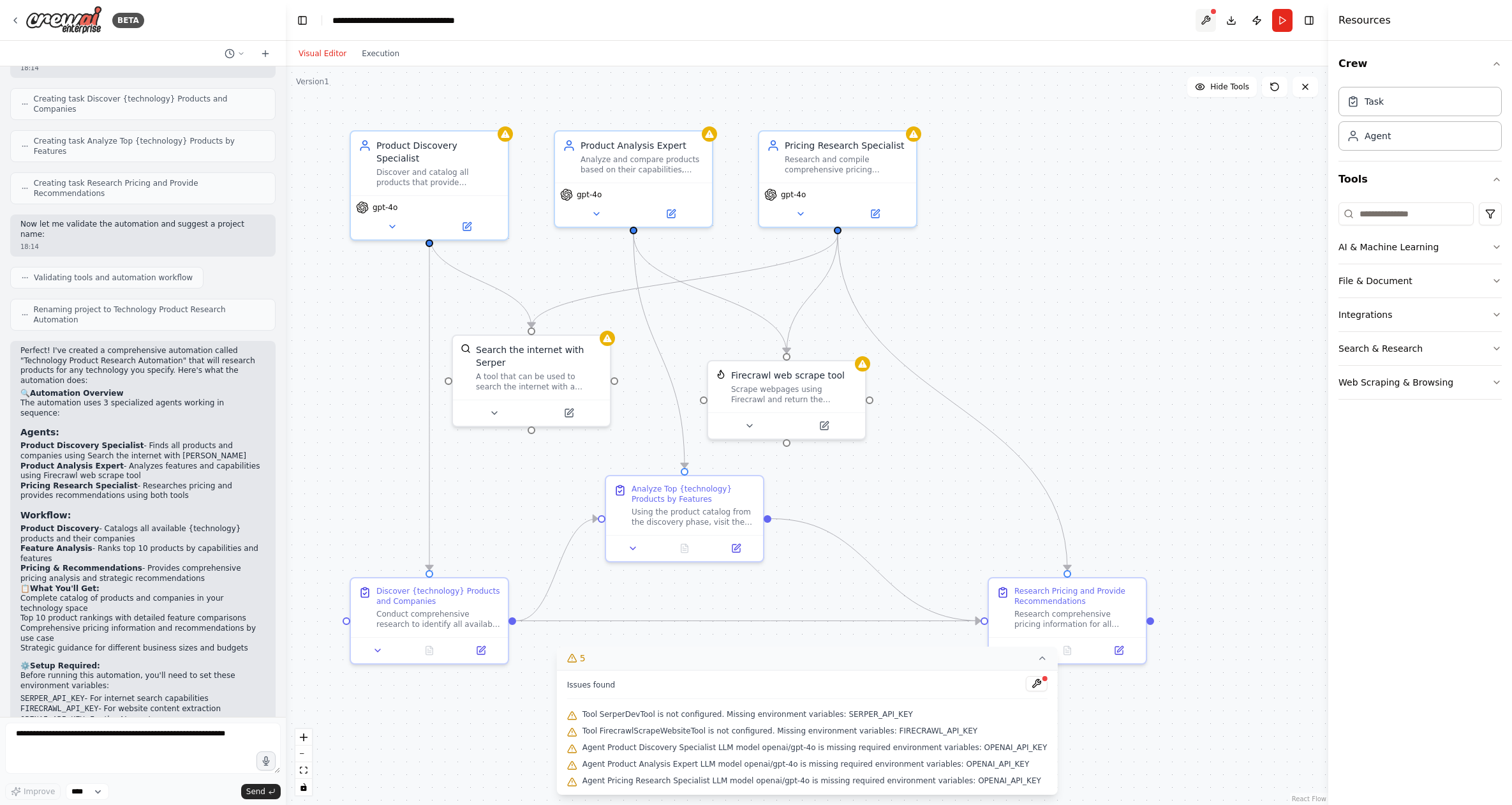
click at [912, 20] on button at bounding box center [1206, 20] width 20 height 23
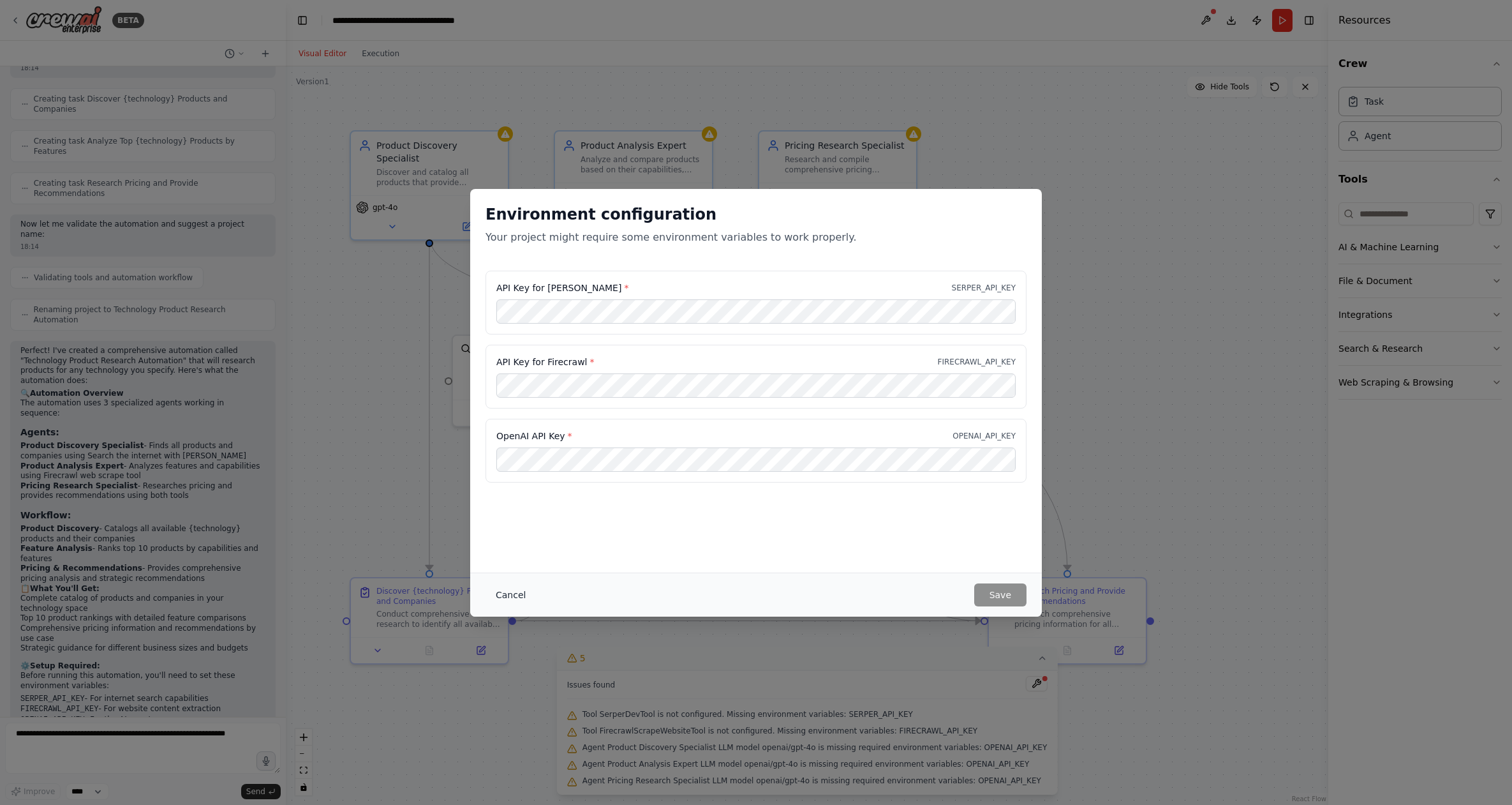
click at [496, 436] on button "Cancel" at bounding box center [510, 595] width 50 height 23
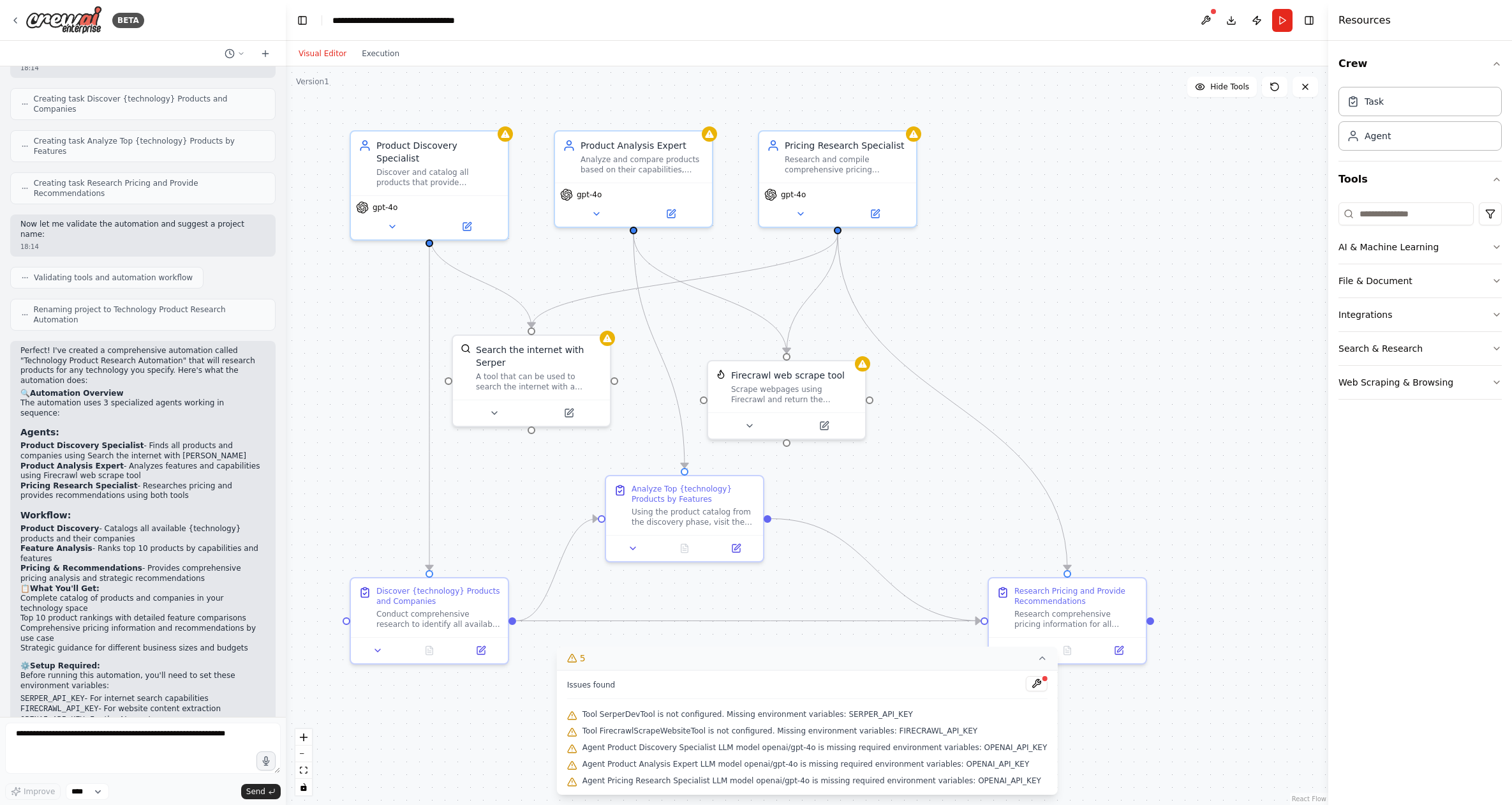
click at [912, 12] on div "Resources" at bounding box center [1419, 20] width 184 height 41
click at [912, 133] on div "Agent" at bounding box center [1419, 135] width 163 height 29
click at [912, 141] on div "Agent" at bounding box center [1419, 135] width 163 height 29
click at [912, 130] on div "Agent" at bounding box center [1377, 136] width 26 height 13
click at [912, 206] on input at bounding box center [1405, 214] width 135 height 23
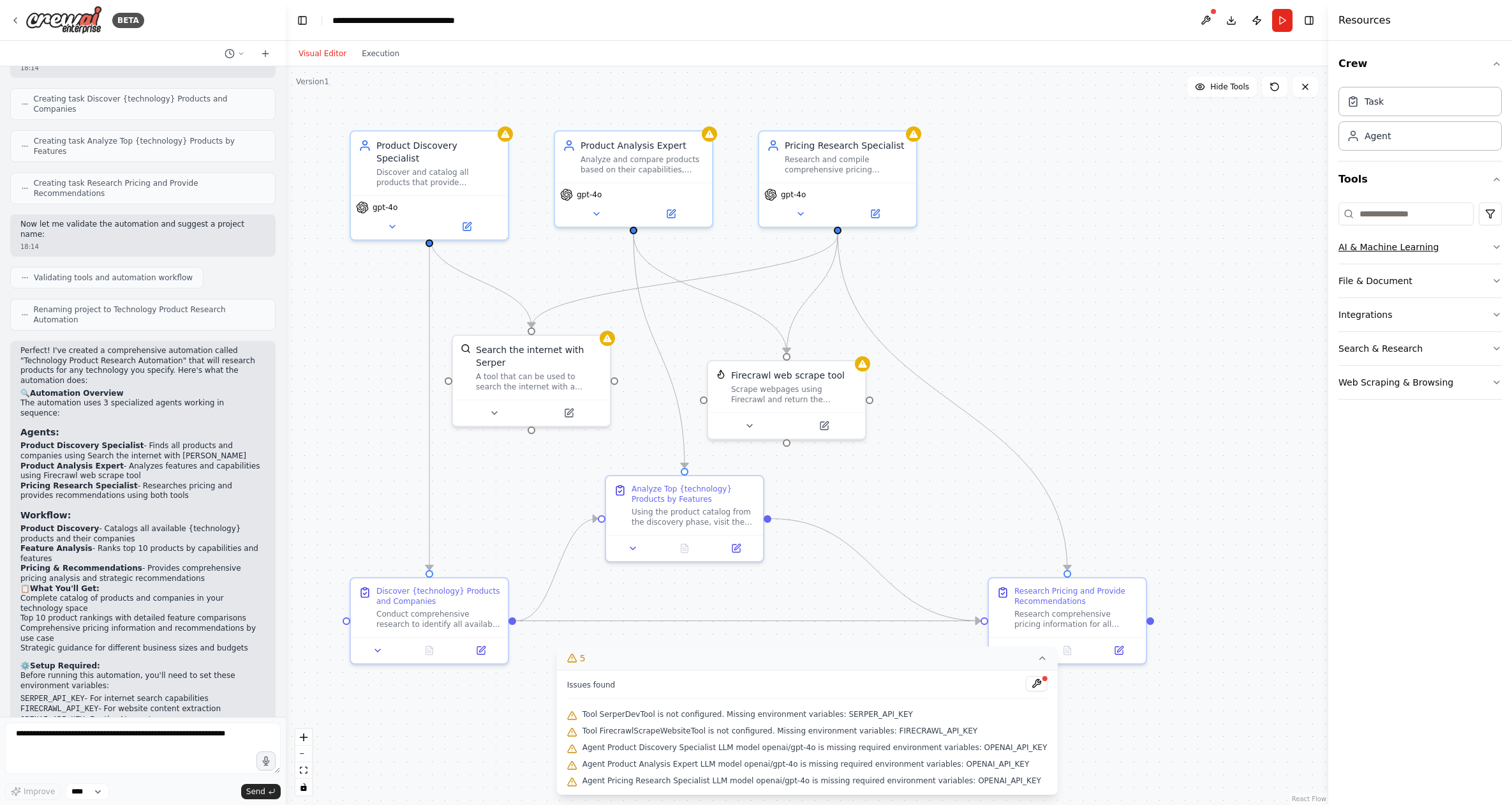
click at [912, 243] on button "AI & Machine Learning" at bounding box center [1419, 247] width 163 height 33
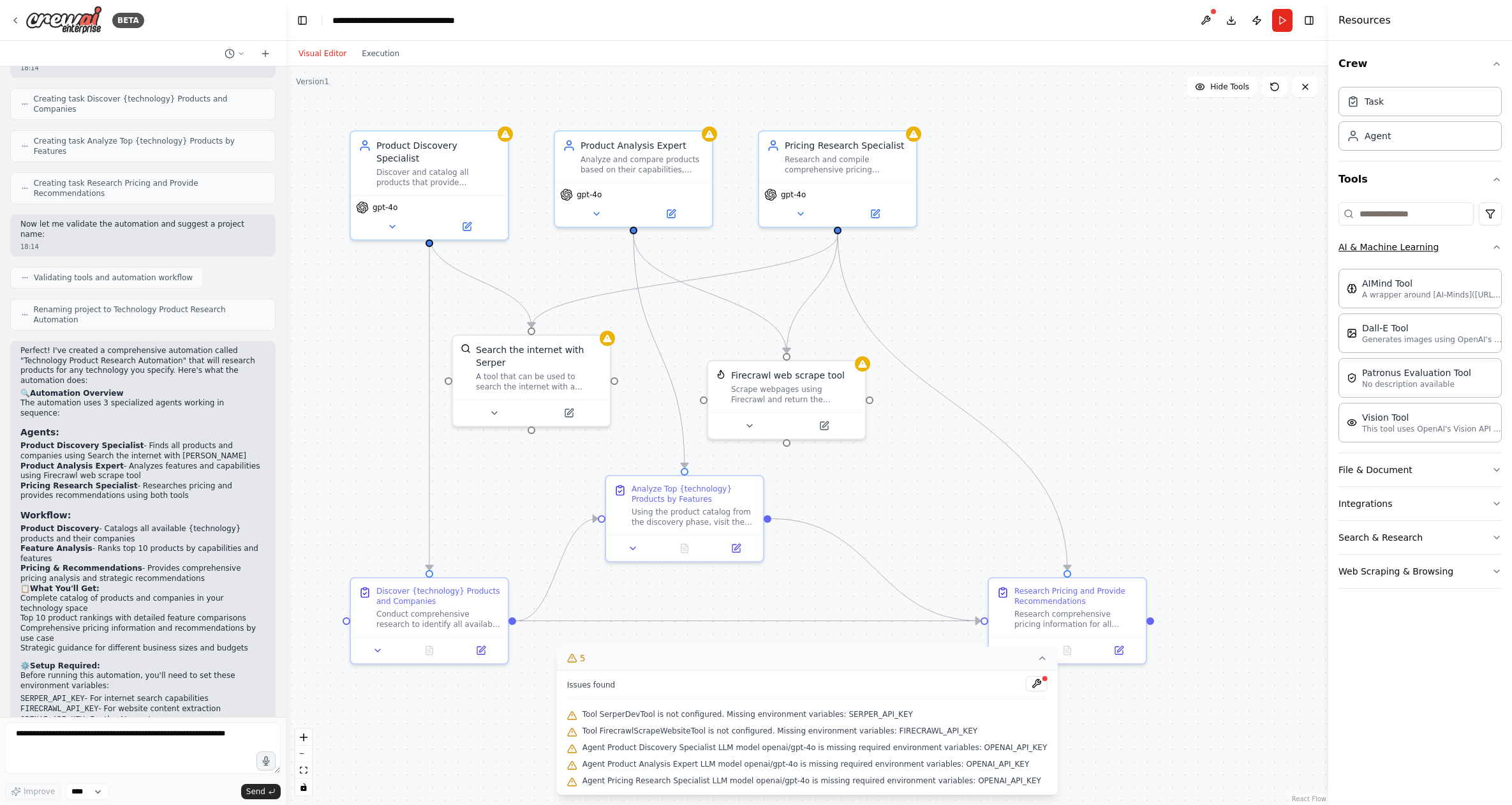
click at [912, 244] on icon "button" at bounding box center [1496, 247] width 10 height 10
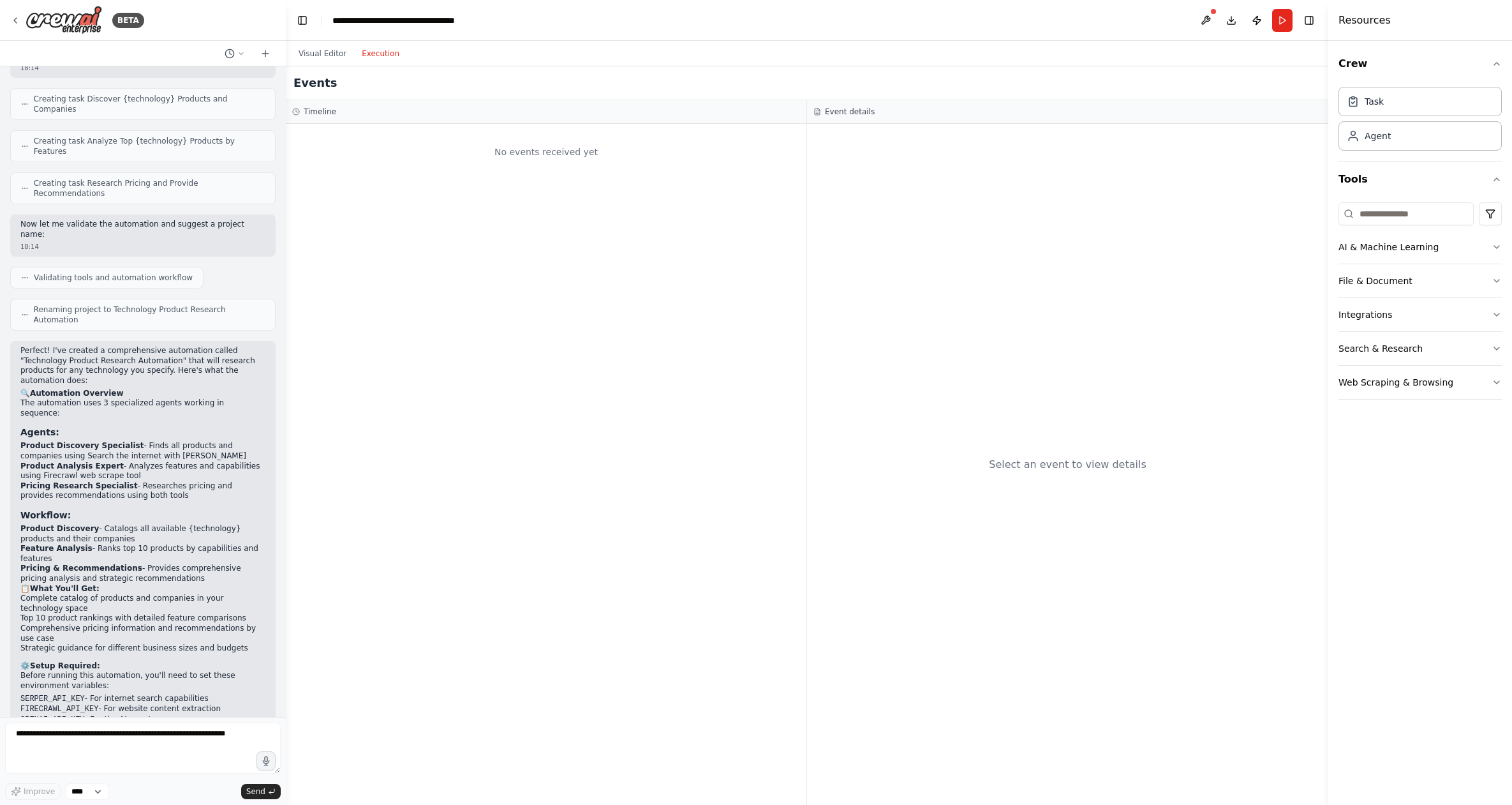
click at [364, 53] on button "Execution" at bounding box center [380, 53] width 53 height 15
click at [912, 21] on h4 "Resources" at bounding box center [1364, 20] width 52 height 15
drag, startPoint x: 326, startPoint y: 54, endPoint x: 333, endPoint y: 55, distance: 7.1
click at [329, 55] on button "Visual Editor" at bounding box center [322, 53] width 63 height 15
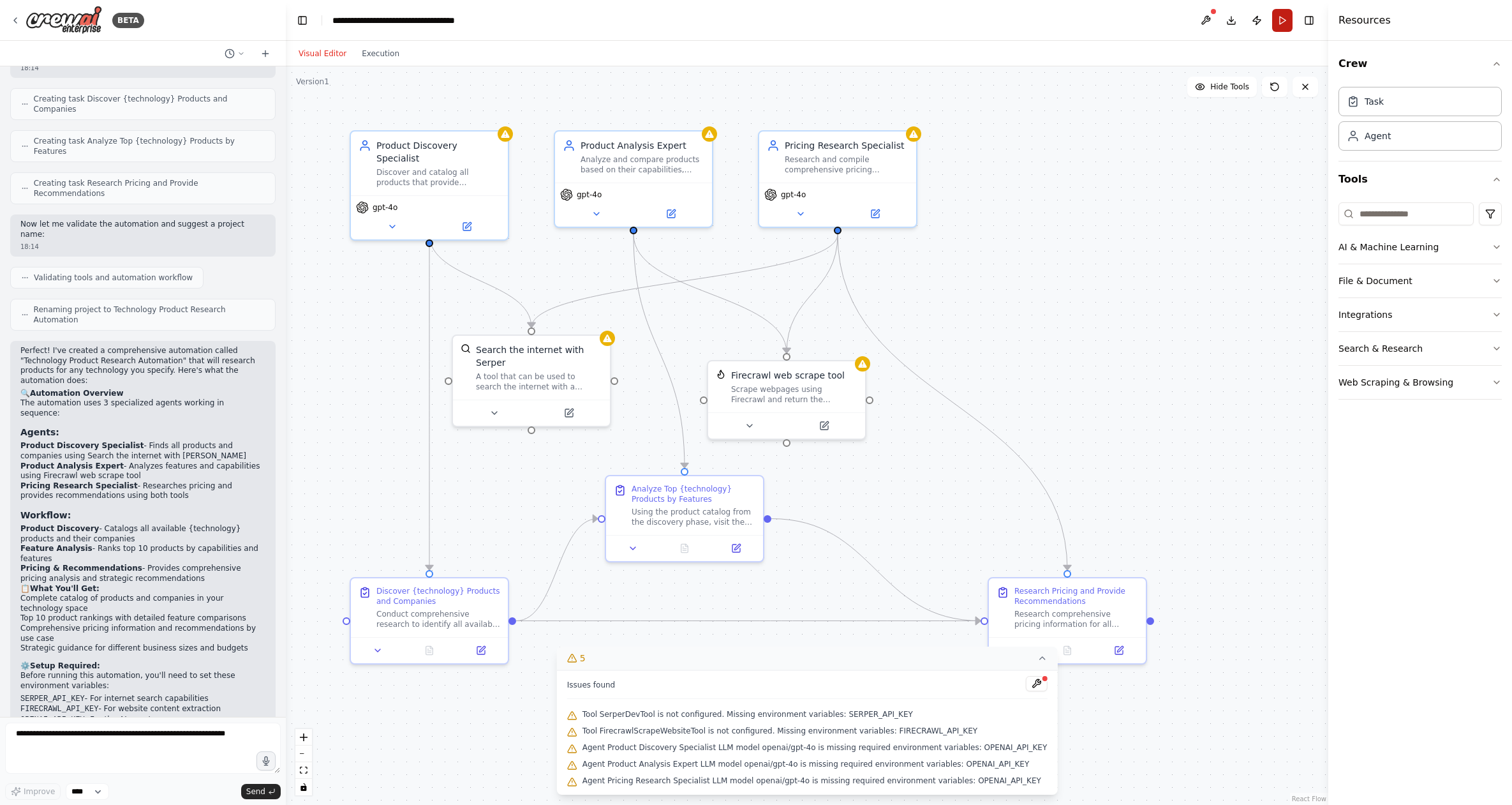
click at [912, 22] on button "Run" at bounding box center [1282, 20] width 20 height 23
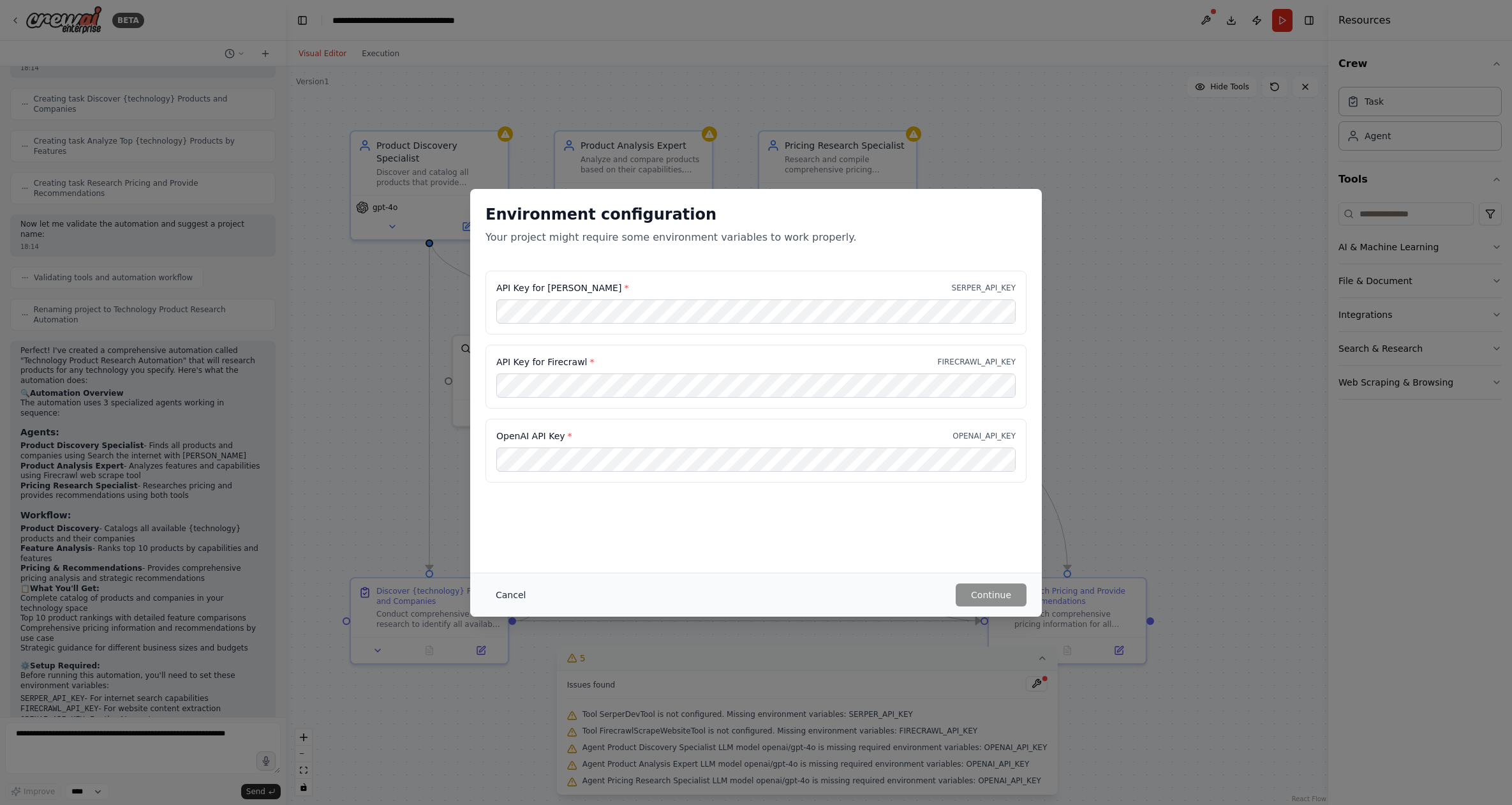
click at [517, 436] on button "Cancel" at bounding box center [510, 595] width 50 height 23
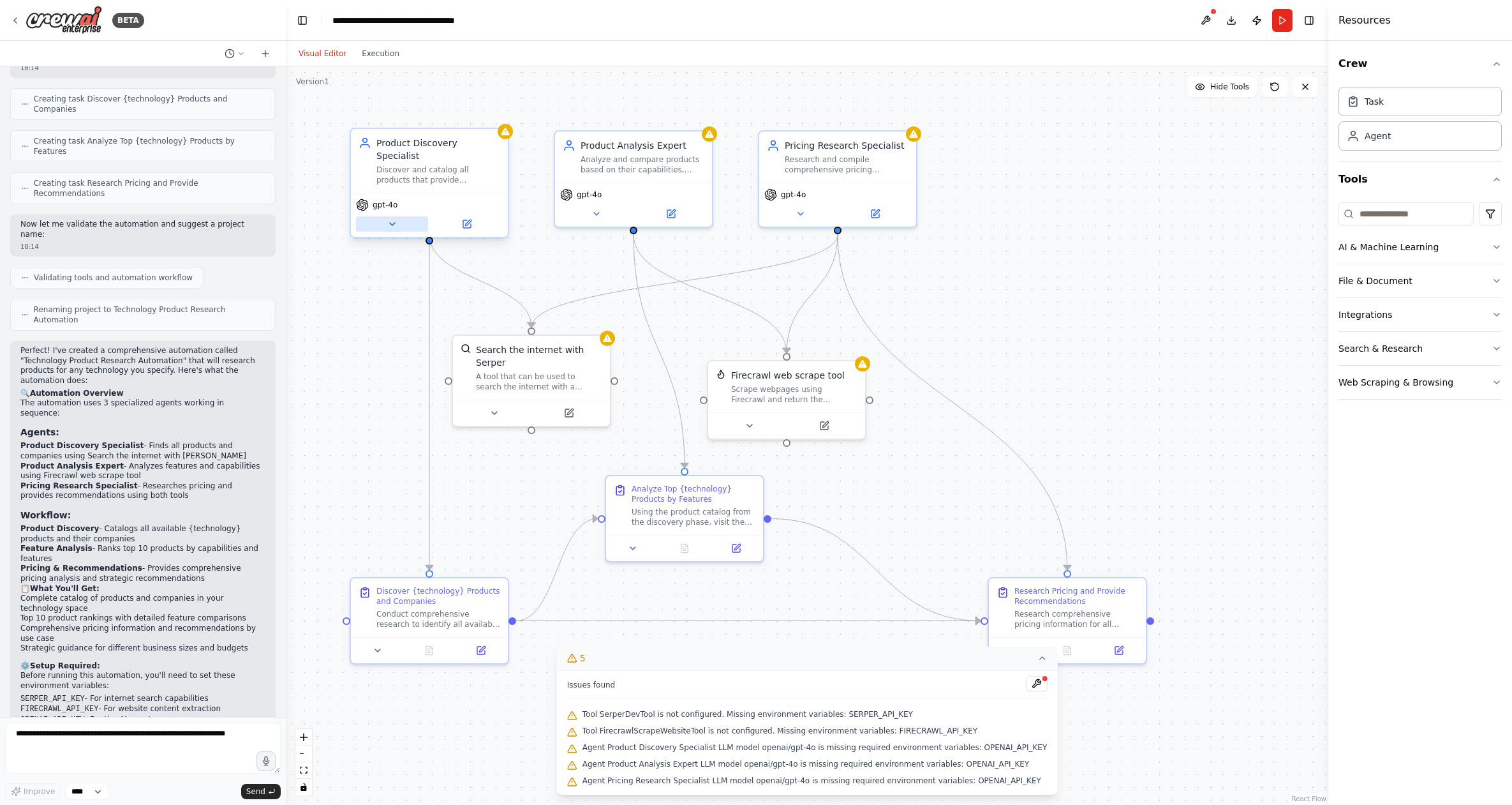
click at [393, 218] on button at bounding box center [392, 224] width 72 height 15
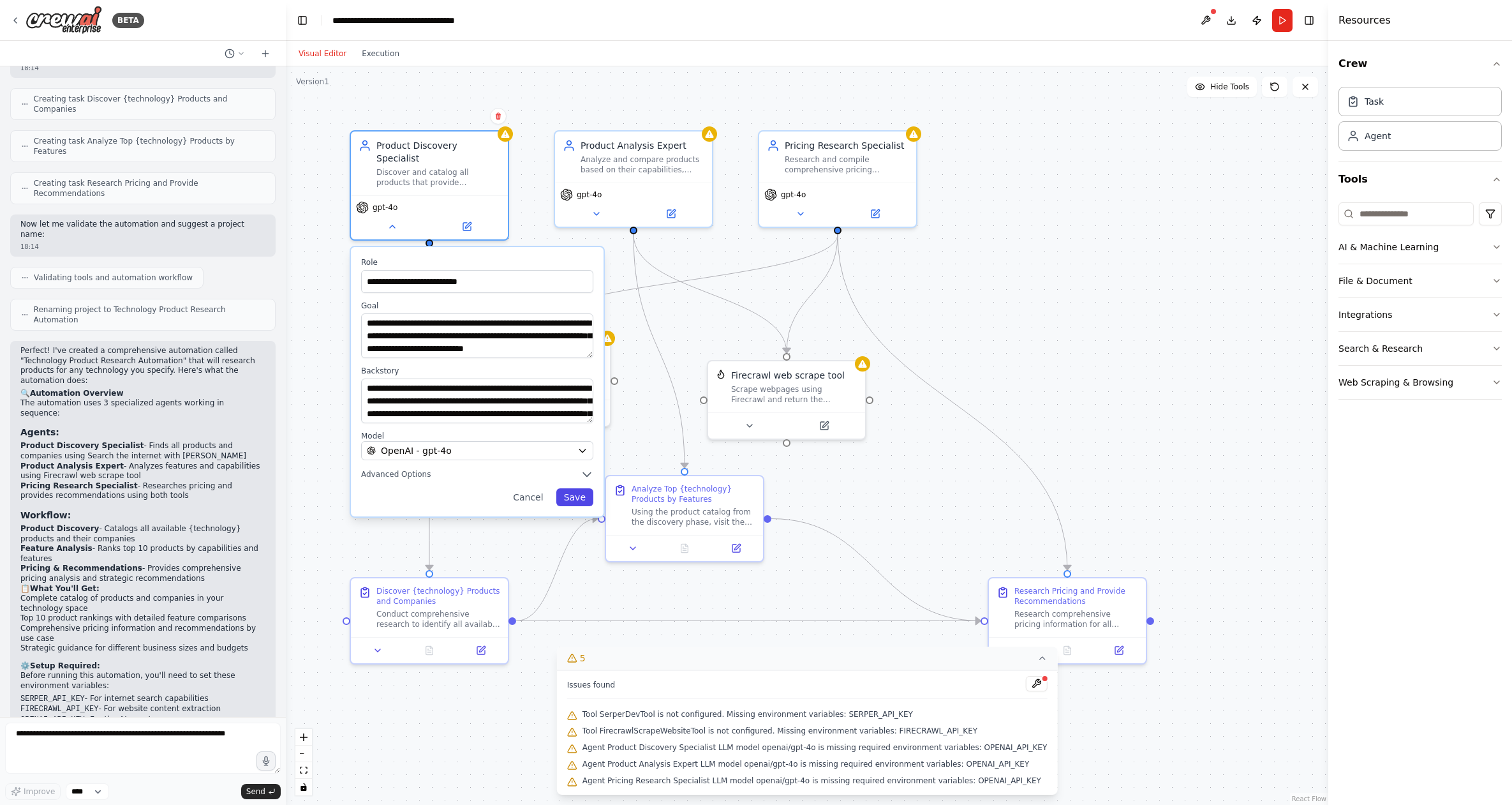
click at [576, 436] on button "Save" at bounding box center [575, 497] width 37 height 18
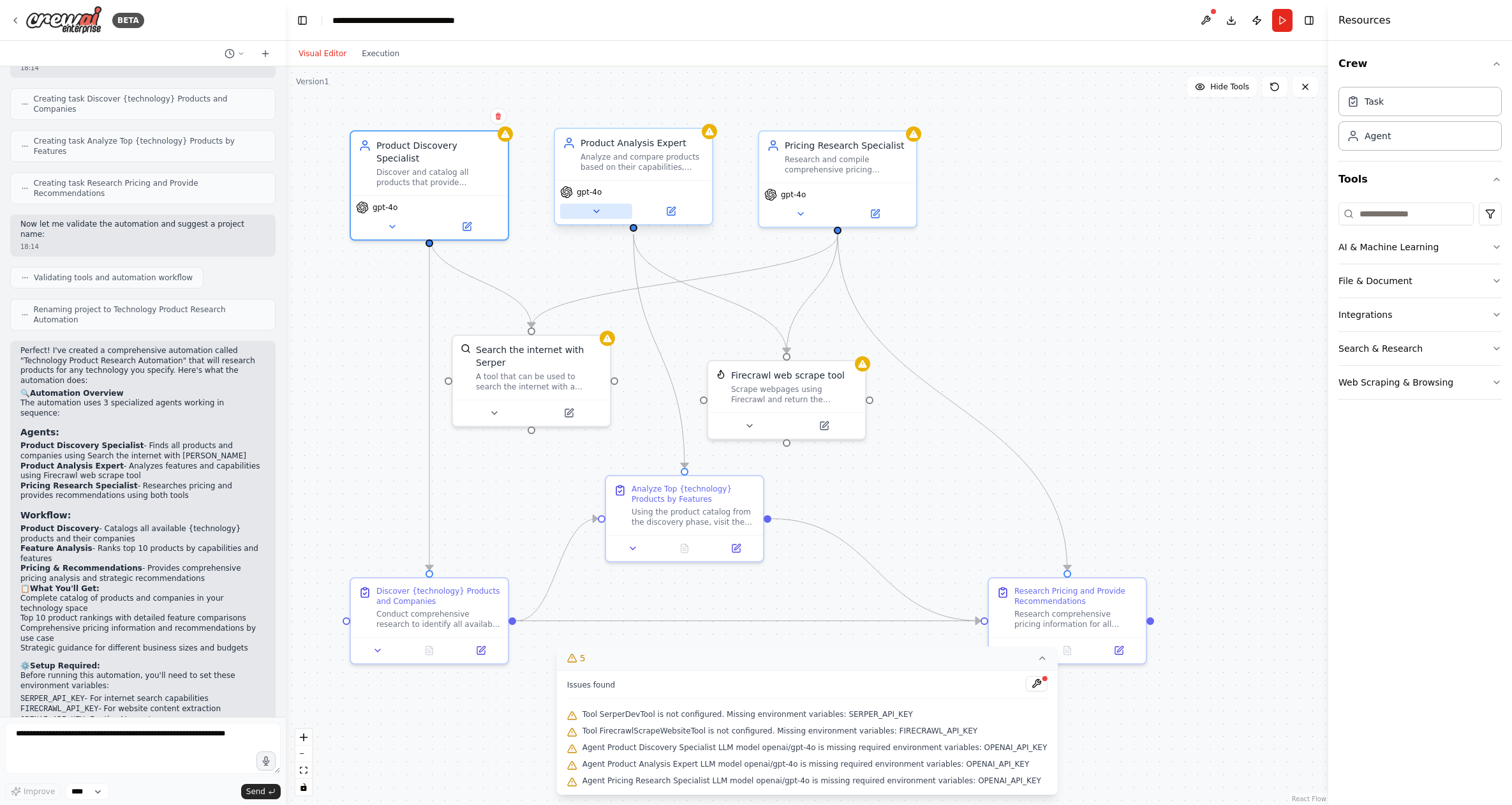
click at [596, 211] on icon at bounding box center [596, 211] width 5 height 3
click at [602, 210] on button at bounding box center [596, 211] width 72 height 15
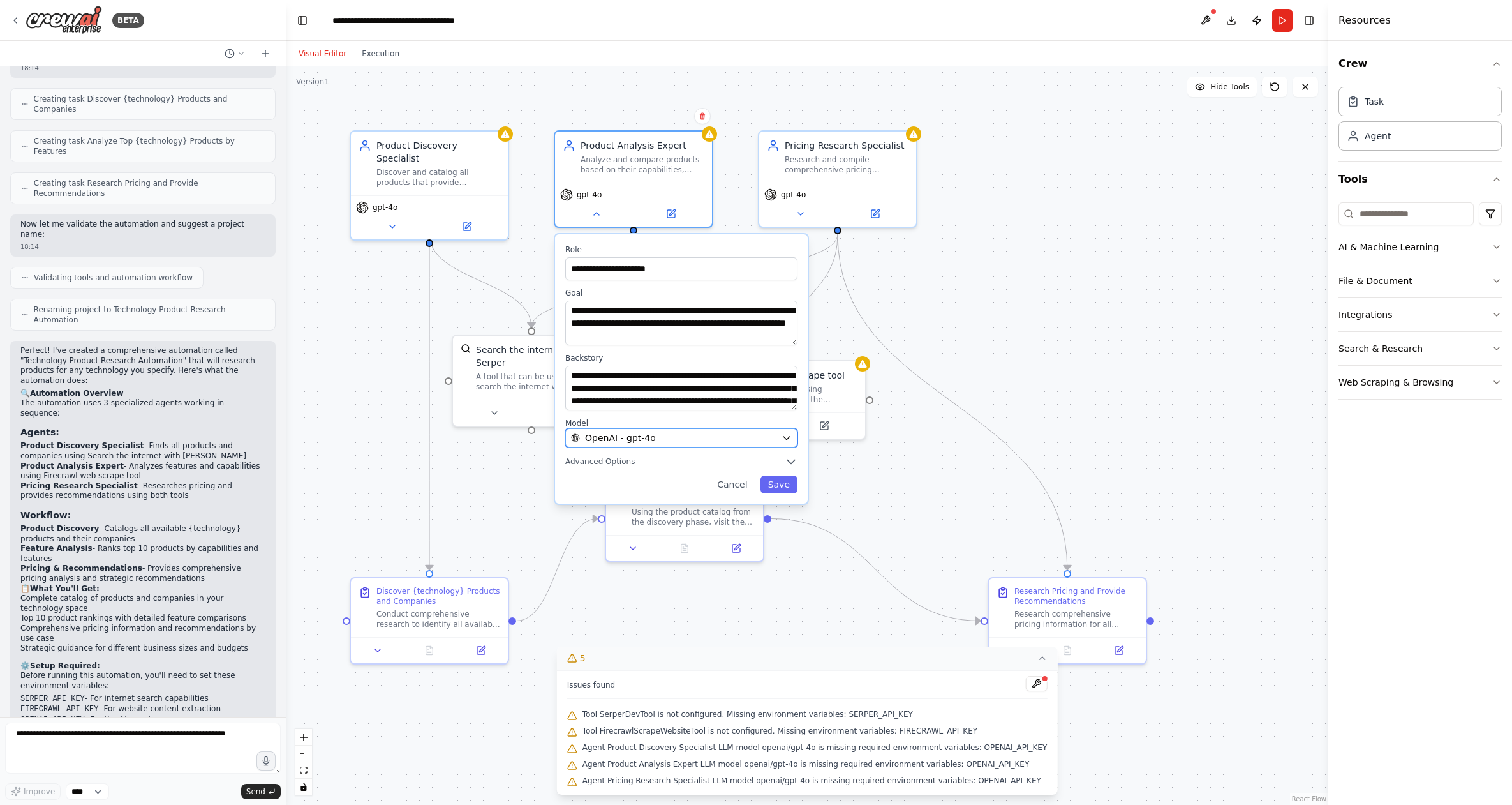
click at [660, 436] on div "OpenAI - gpt-4o" at bounding box center [673, 438] width 205 height 13
click at [789, 436] on icon "button" at bounding box center [786, 438] width 10 height 10
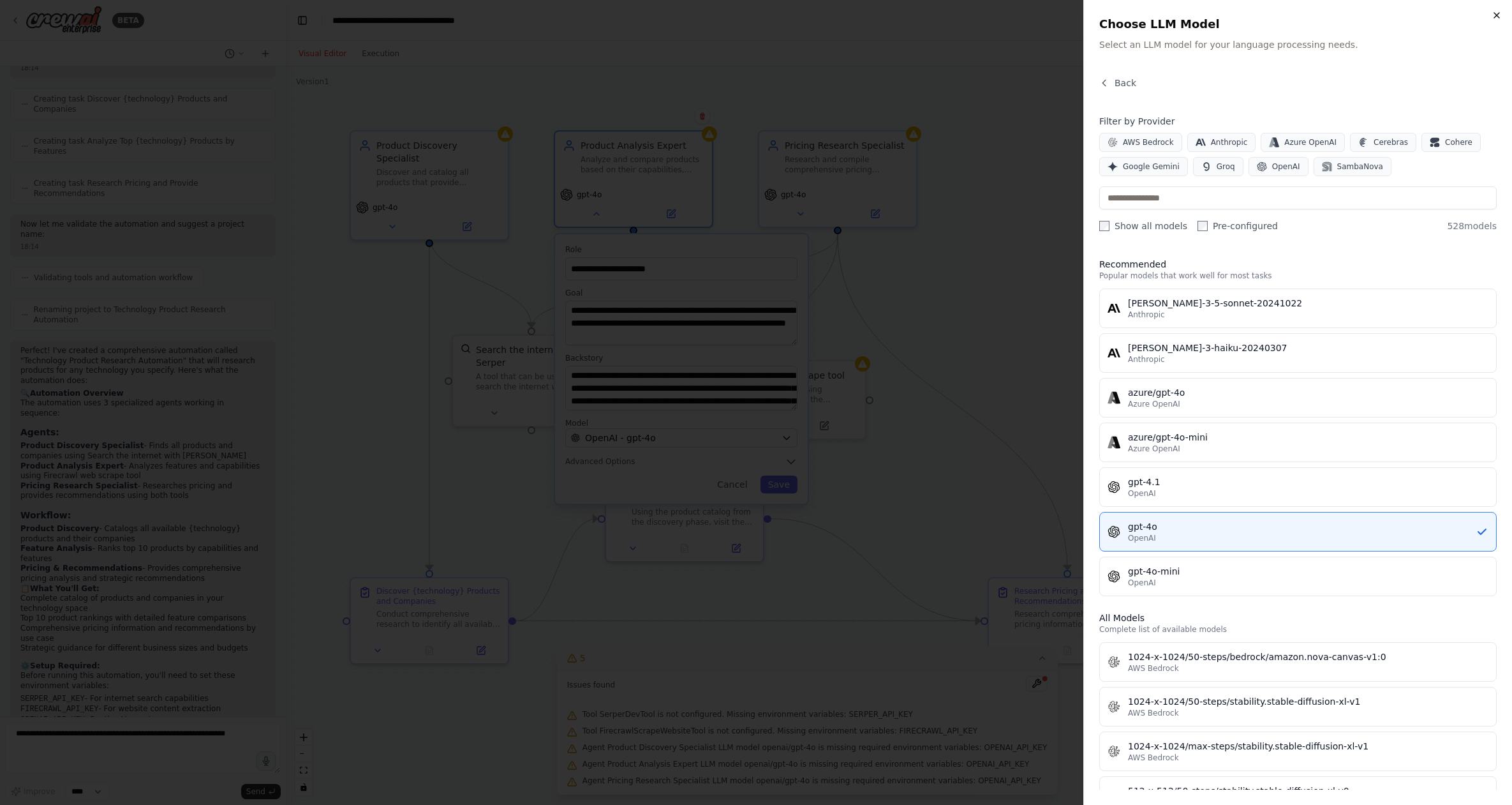
click at [912, 15] on icon "button" at bounding box center [1496, 15] width 10 height 10
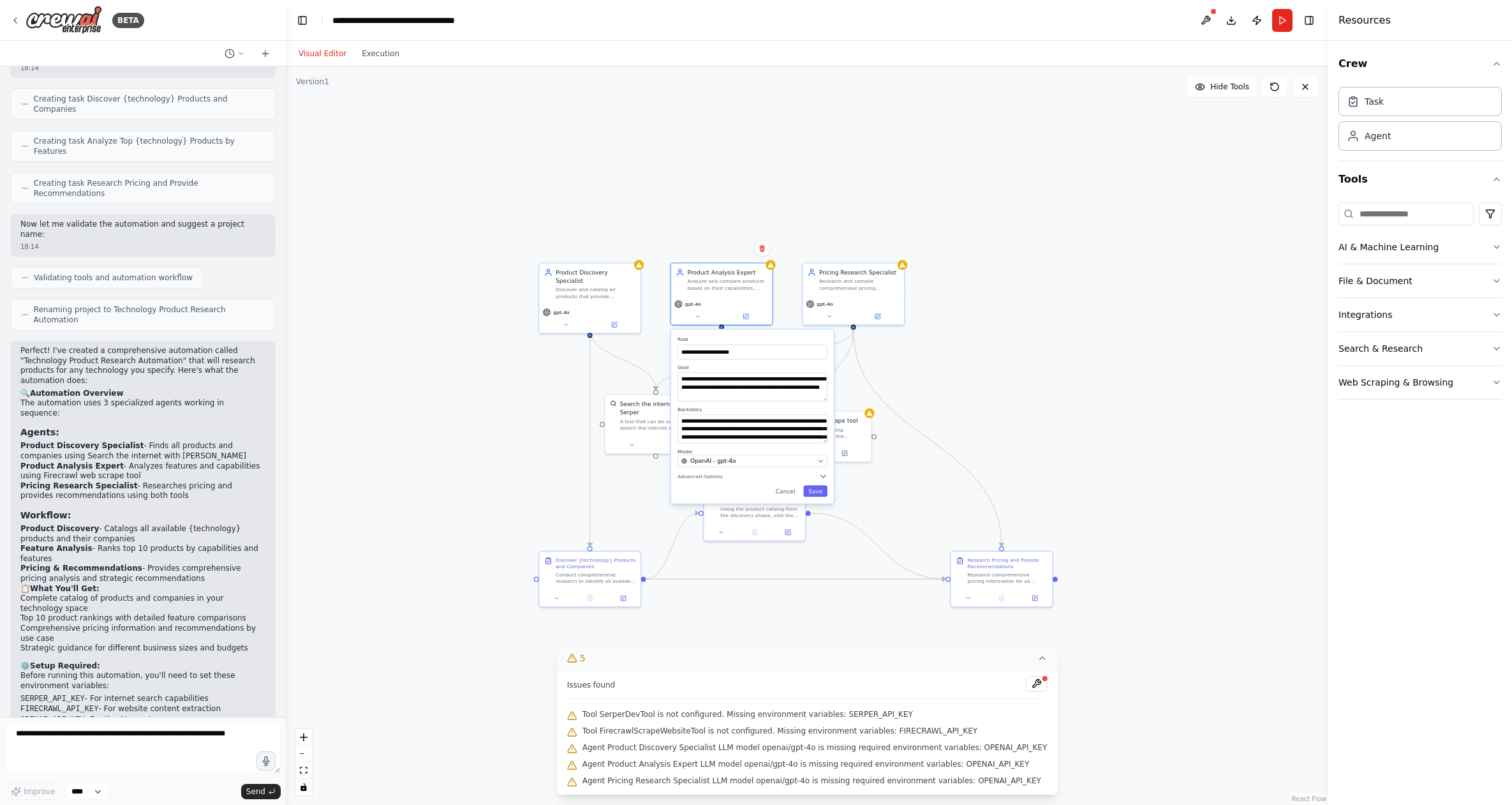
click at [692, 436] on span "Tool SerperDevTool is not configured. Missing environment variables: SERPER_API…" at bounding box center [747, 714] width 330 height 10
click at [912, 436] on button at bounding box center [1036, 683] width 22 height 15
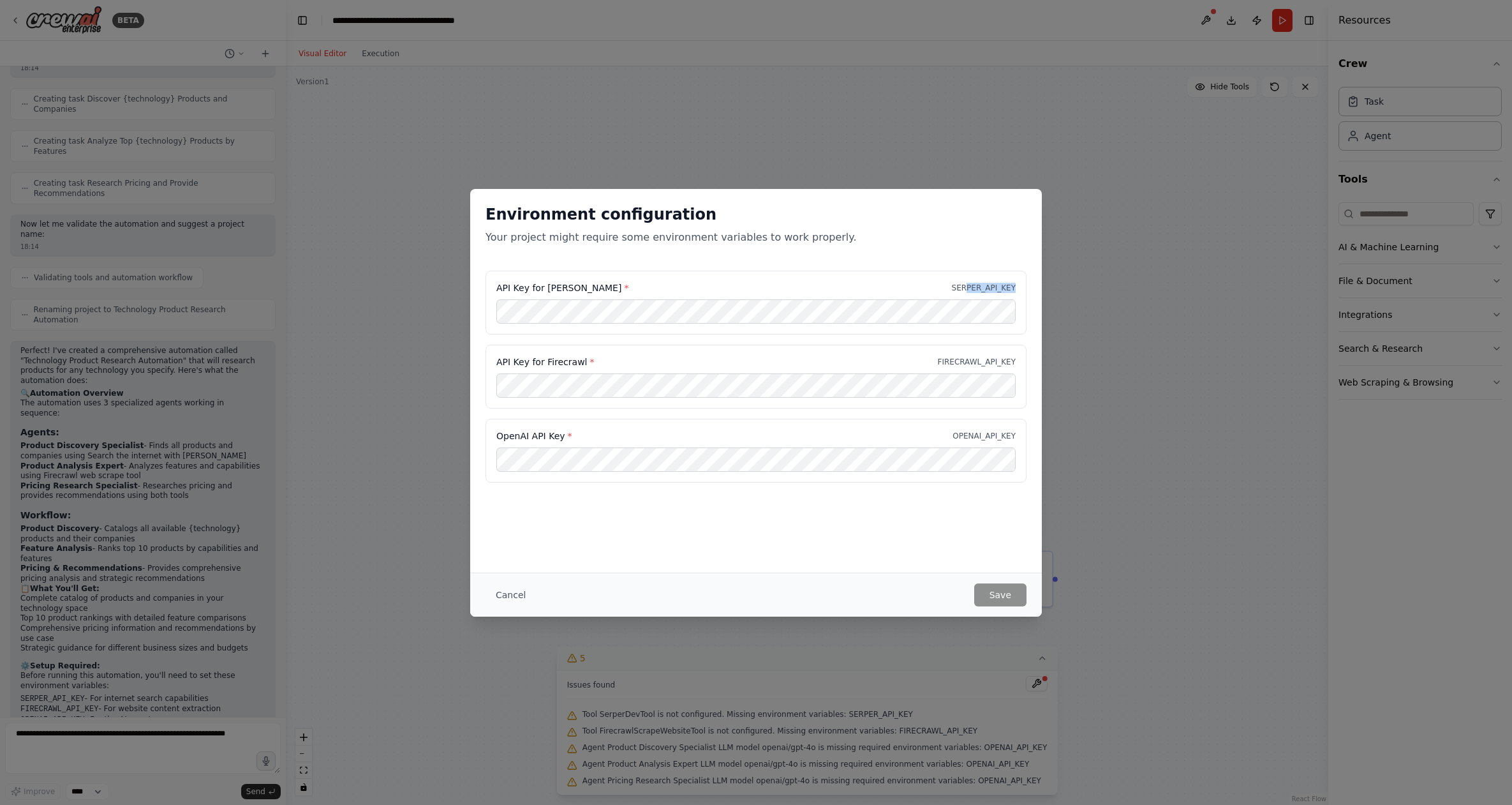
drag, startPoint x: 966, startPoint y: 289, endPoint x: 1009, endPoint y: 293, distance: 43.2
click at [912, 285] on div "API Key for Serper * SERPER_API_KEY" at bounding box center [756, 303] width 541 height 64
click at [505, 436] on button "Cancel" at bounding box center [510, 595] width 50 height 23
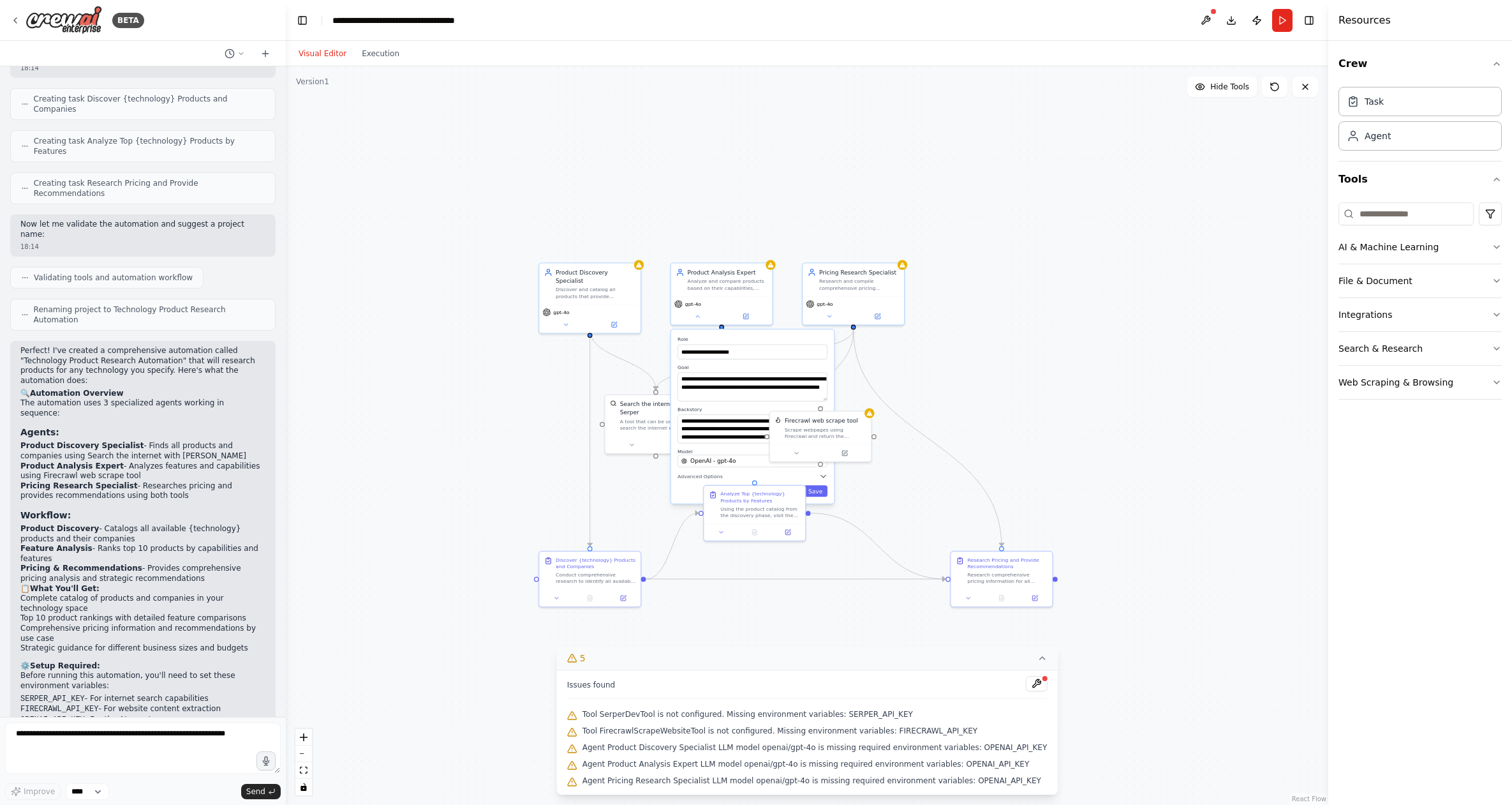
click at [335, 60] on button "Visual Editor" at bounding box center [322, 53] width 63 height 15
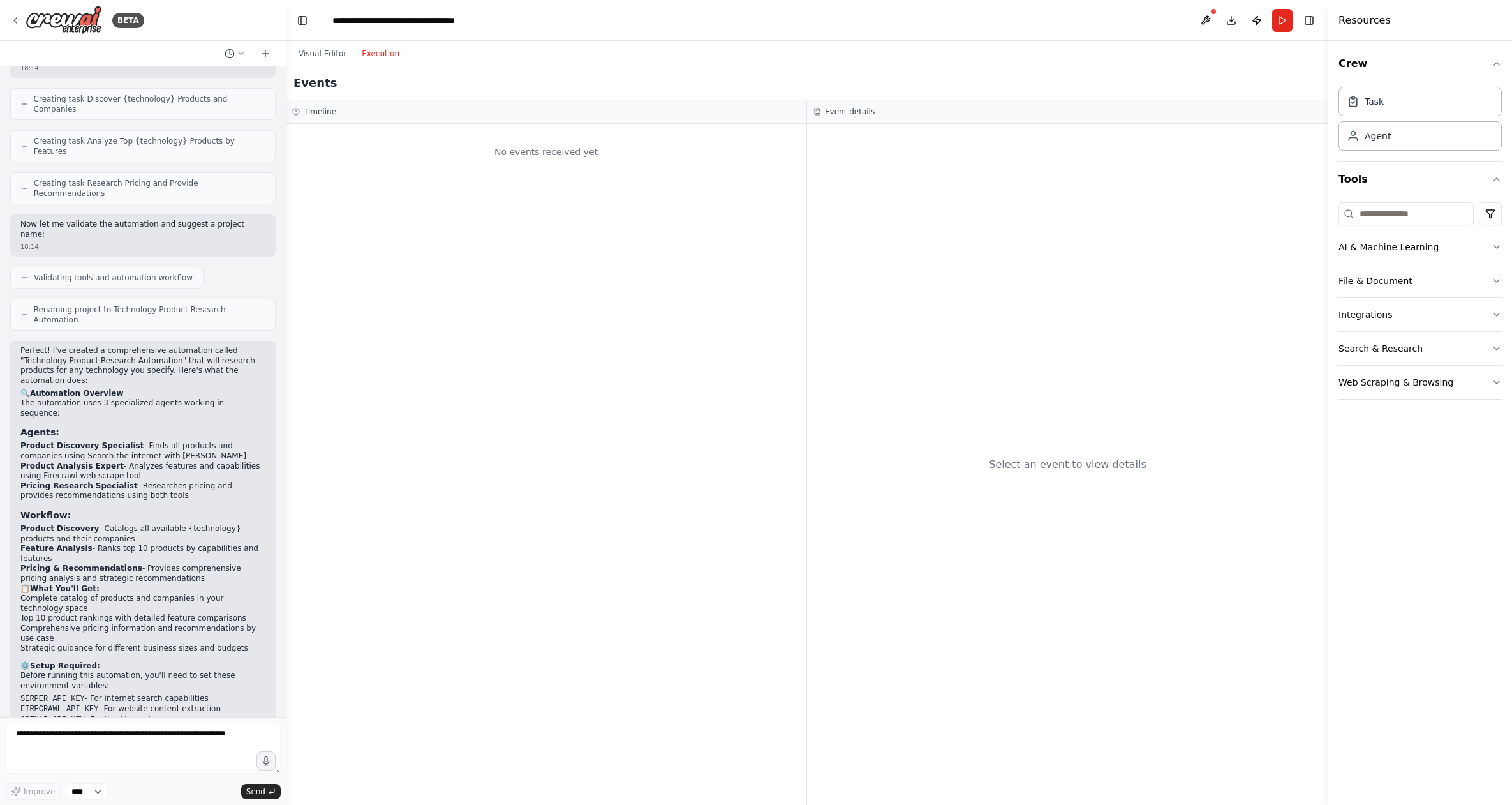
click at [388, 54] on button "Execution" at bounding box center [380, 53] width 53 height 15
click at [372, 105] on div "Timeline" at bounding box center [546, 112] width 520 height 24
drag, startPoint x: 691, startPoint y: 163, endPoint x: 1020, endPoint y: 171, distance: 329.1
click at [702, 163] on div "No events received yet" at bounding box center [546, 152] width 508 height 44
drag, startPoint x: 1055, startPoint y: 171, endPoint x: 1080, endPoint y: 322, distance: 153.1
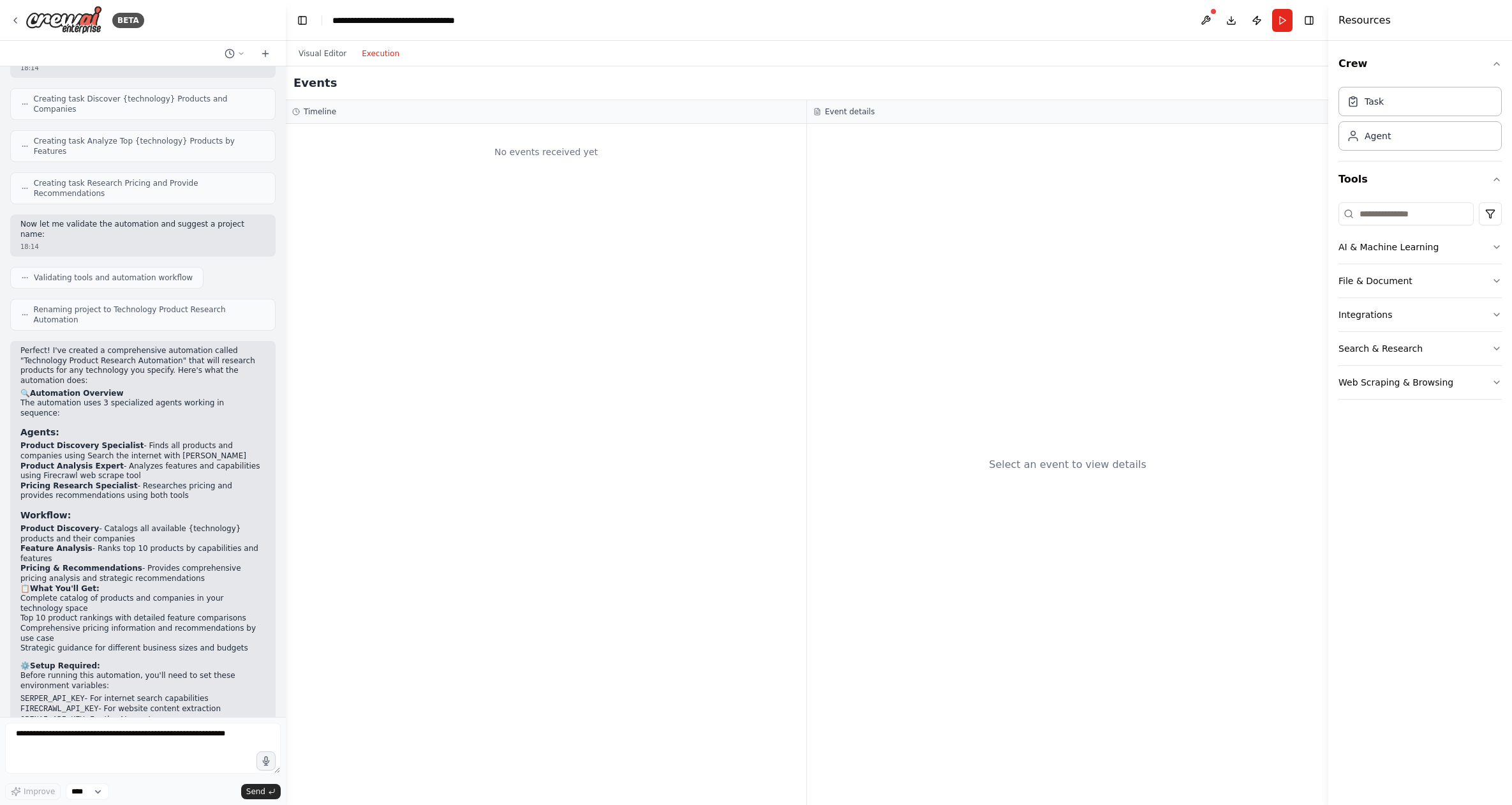
click at [912, 172] on div "Select an event to view details" at bounding box center [1067, 465] width 521 height 681
click at [912, 436] on div "Select an event to view details" at bounding box center [1067, 465] width 521 height 681
drag, startPoint x: 1284, startPoint y: 23, endPoint x: 1262, endPoint y: 70, distance: 51.9
click at [912, 23] on button "Run" at bounding box center [1282, 20] width 20 height 23
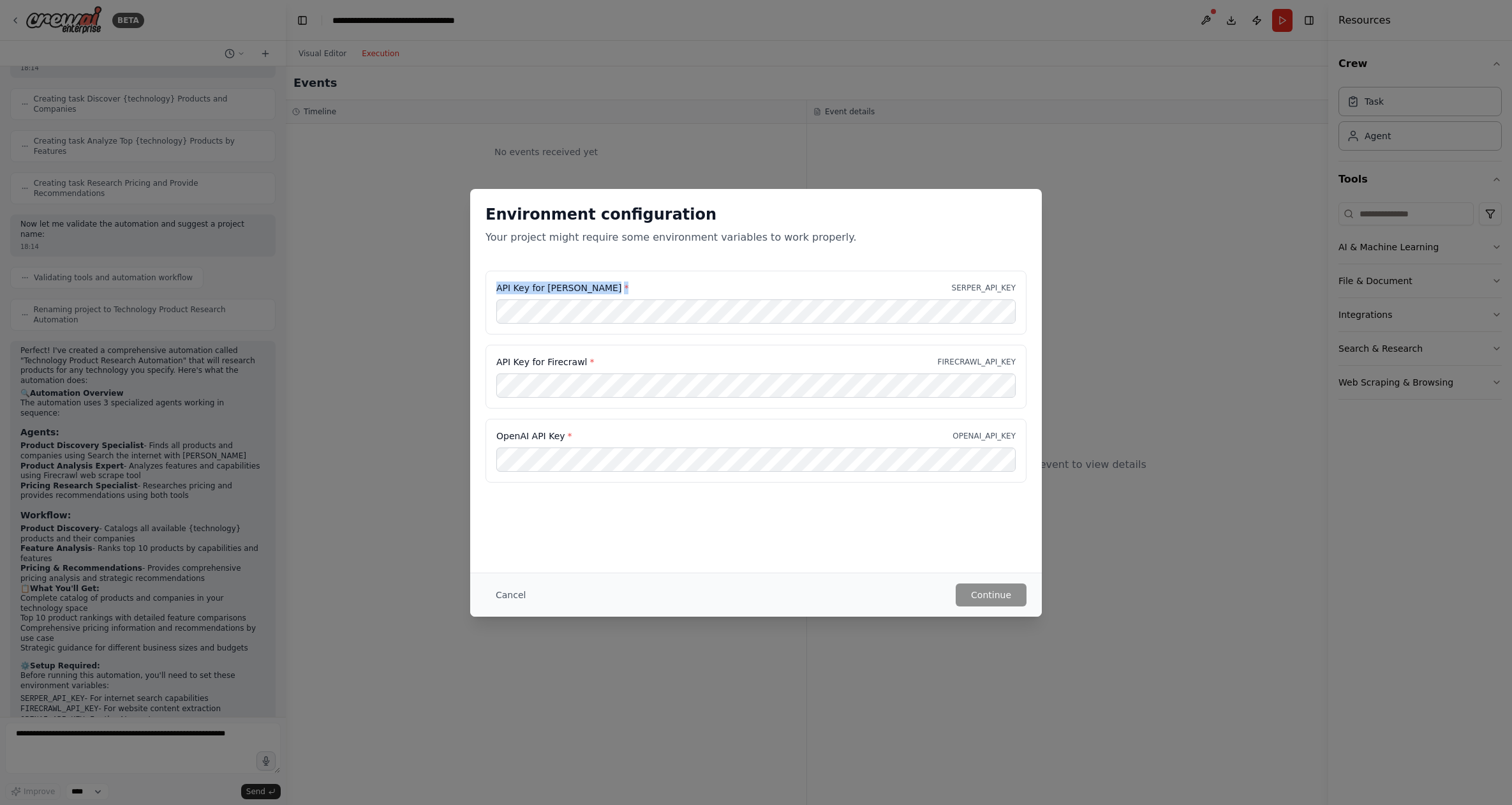
drag, startPoint x: 527, startPoint y: 282, endPoint x: 599, endPoint y: 283, distance: 72.0
click at [599, 283] on div "API Key for Serper * SERPER_API_KEY" at bounding box center [756, 303] width 541 height 64
